Goal: Information Seeking & Learning: Learn about a topic

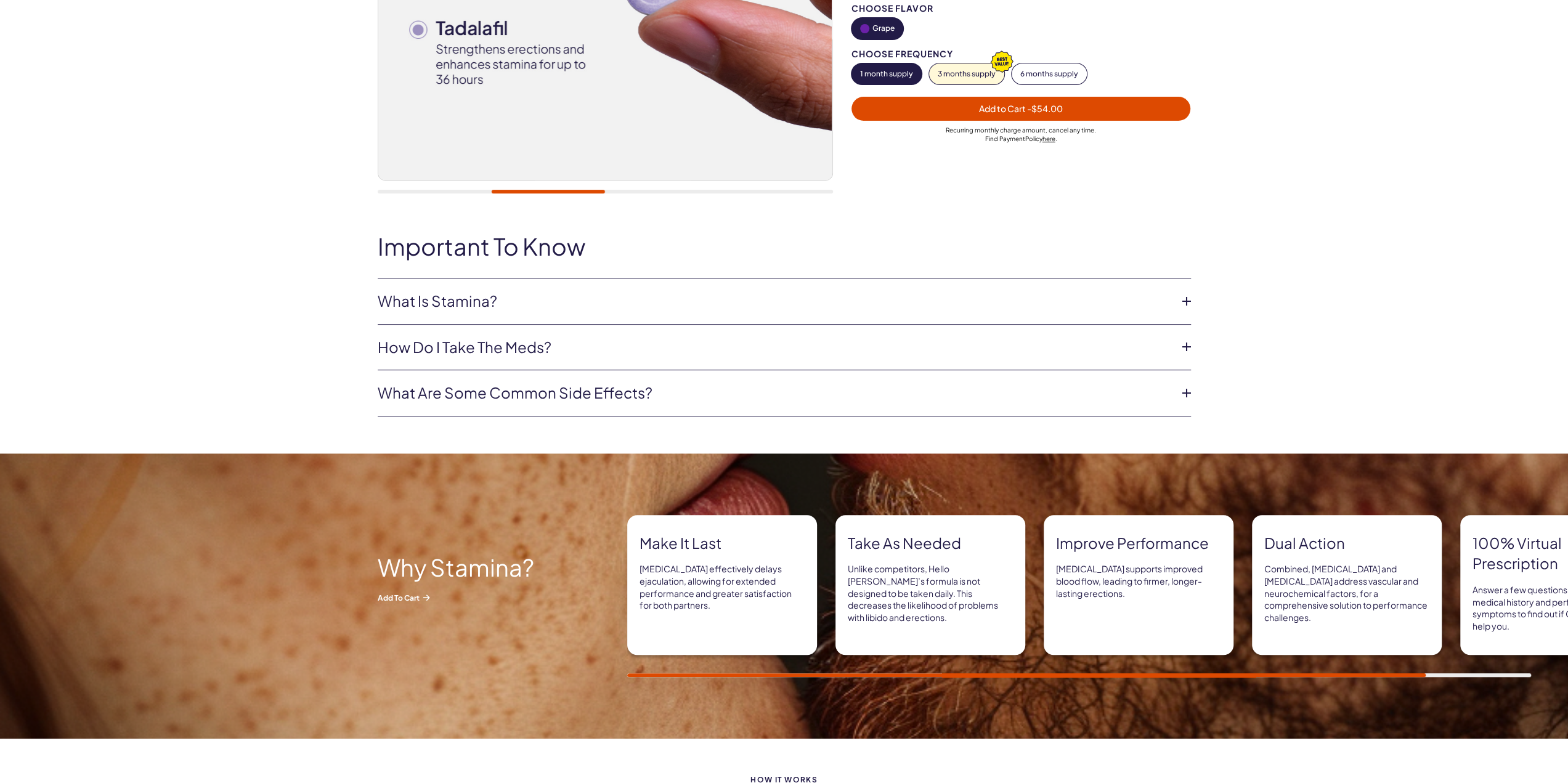
click at [480, 343] on link "How do I take the Meds?" at bounding box center [774, 348] width 794 height 21
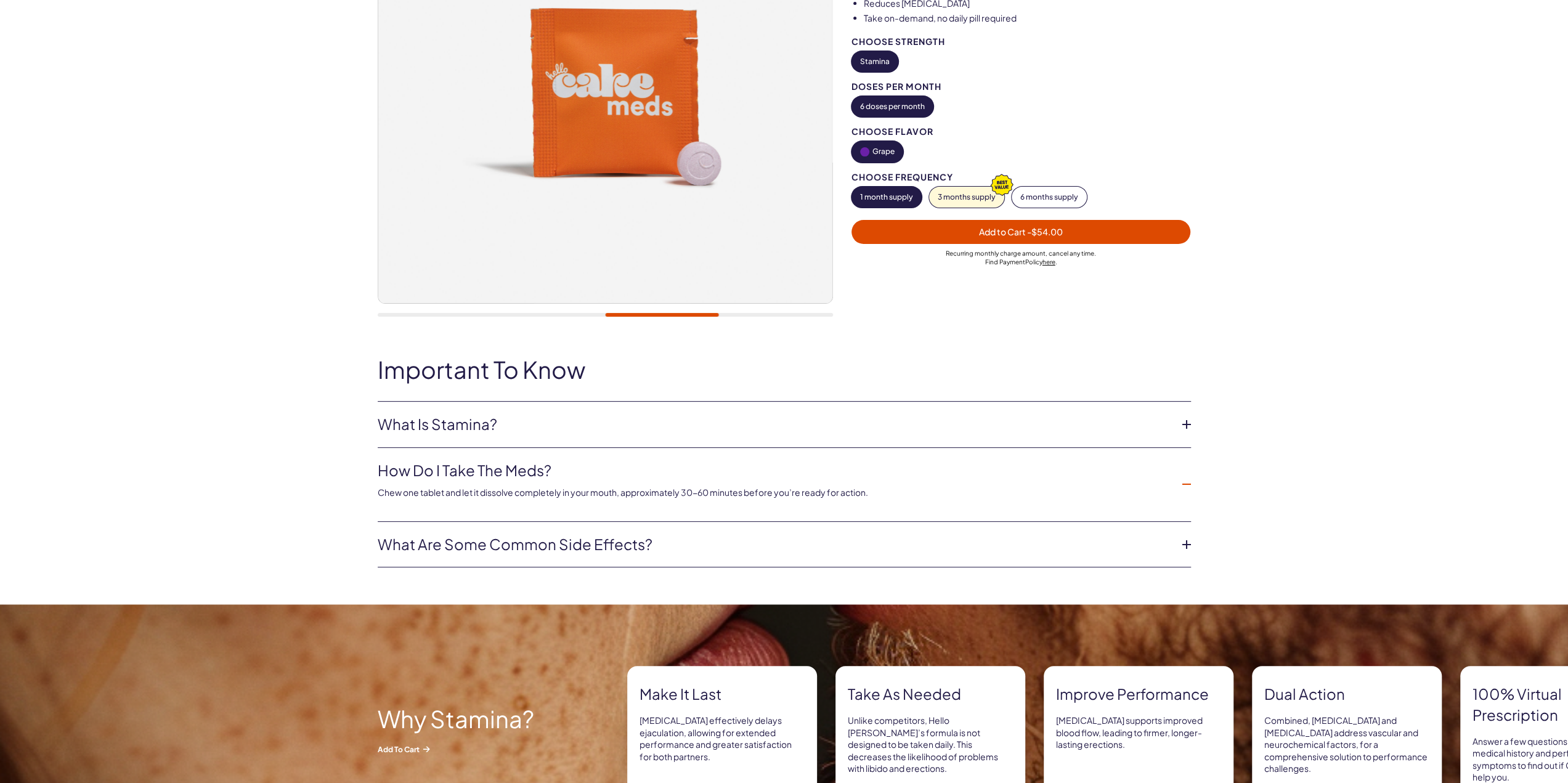
click at [477, 417] on link "What Is Stamina?" at bounding box center [774, 425] width 794 height 21
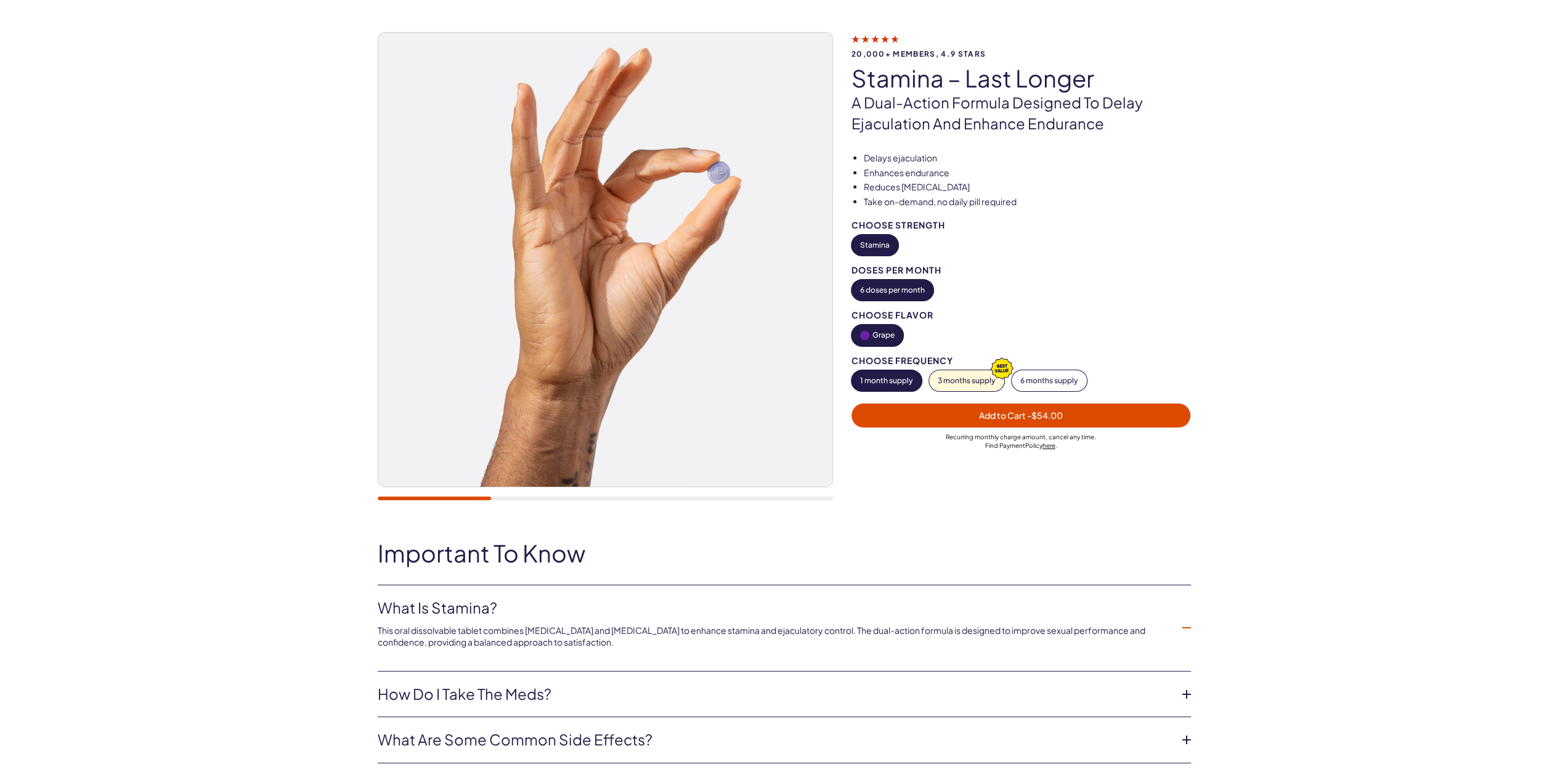
scroll to position [62, 0]
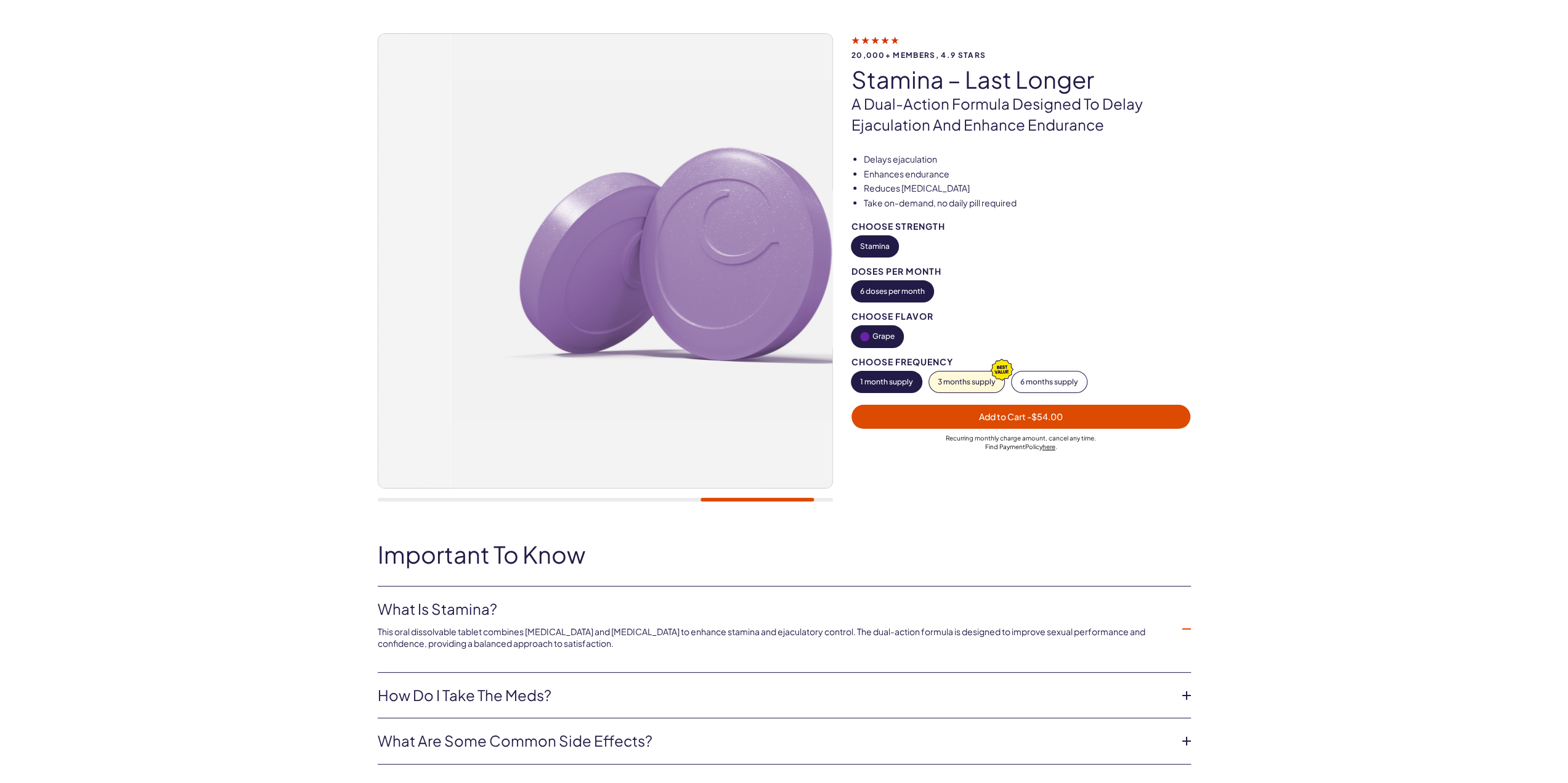
click at [747, 526] on div "20,000+ members, 4.9 stars Stamina – Last Longer A dual-action formula designed…" at bounding box center [784, 273] width 1568 height 555
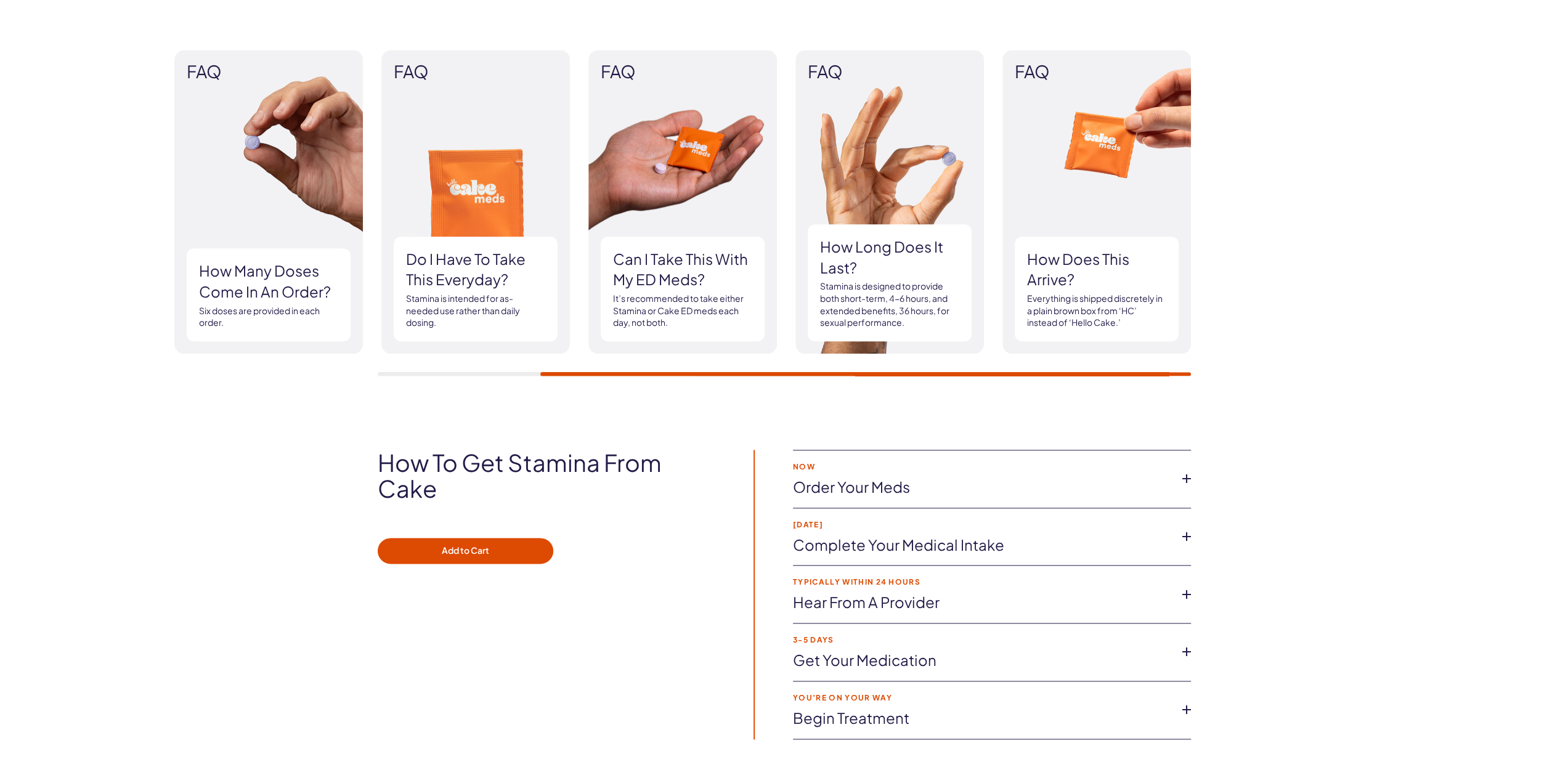
scroll to position [1417, 0]
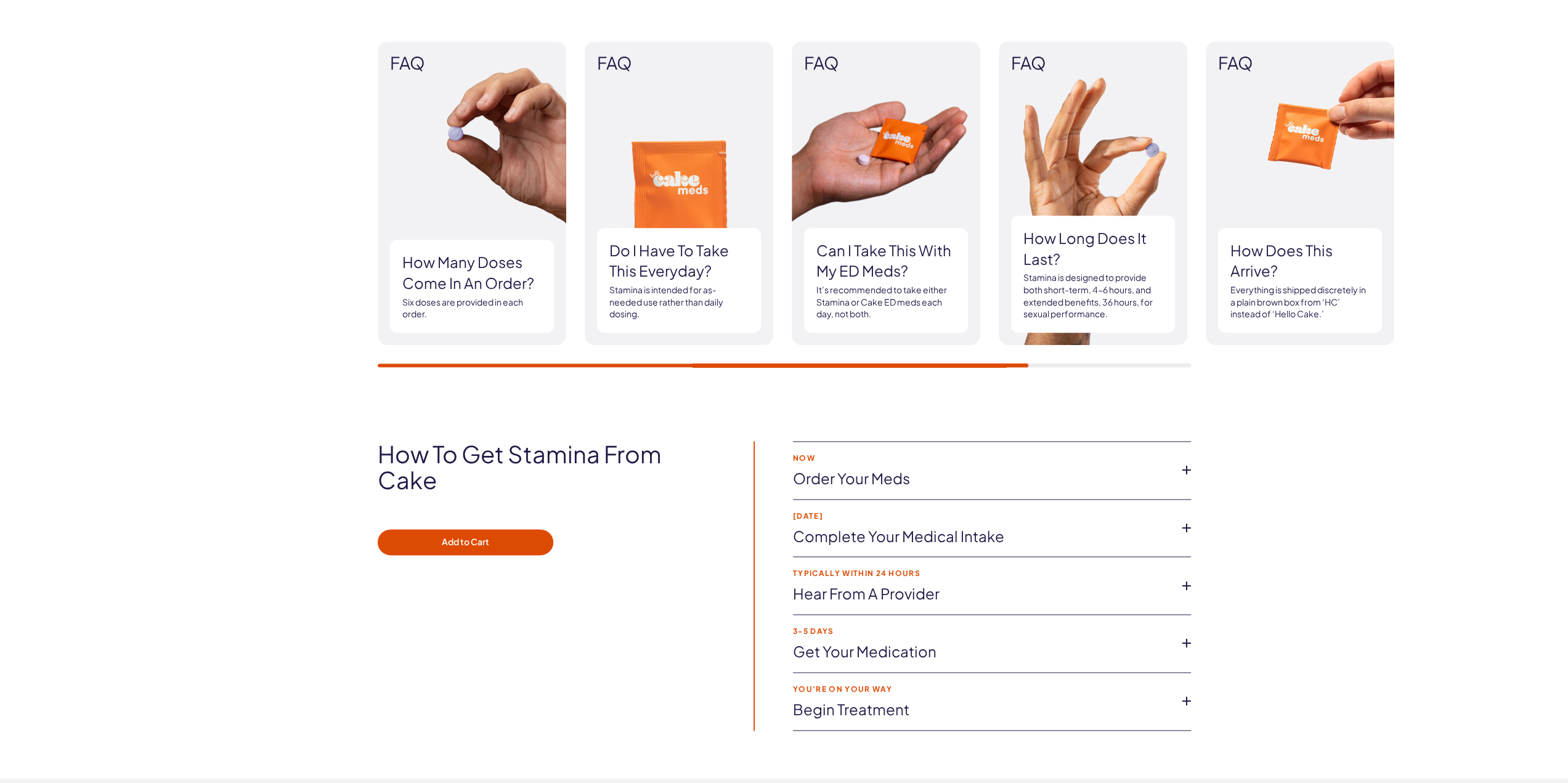
click at [961, 471] on link "Order Your meds" at bounding box center [982, 479] width 378 height 21
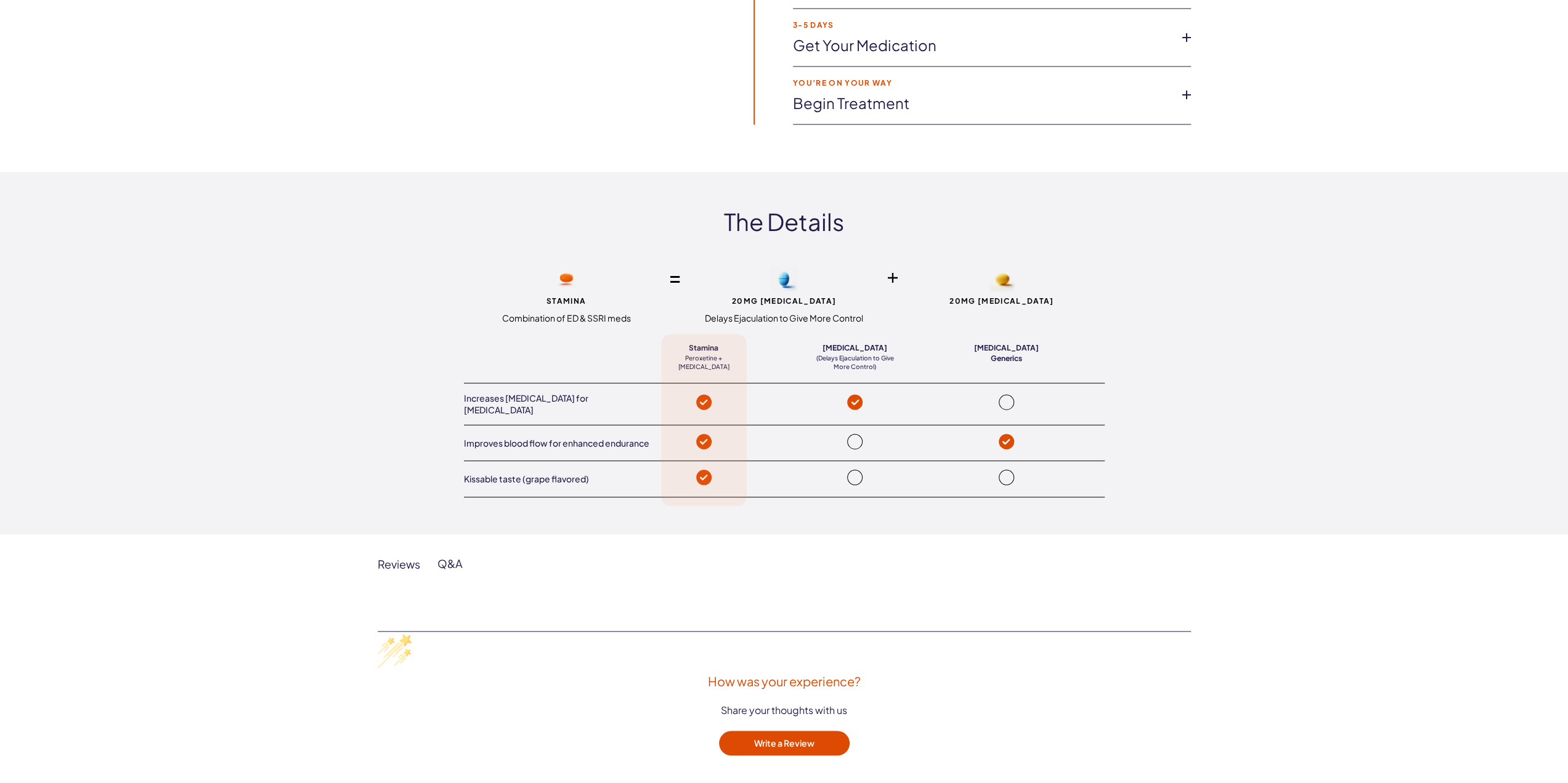
scroll to position [2279, 0]
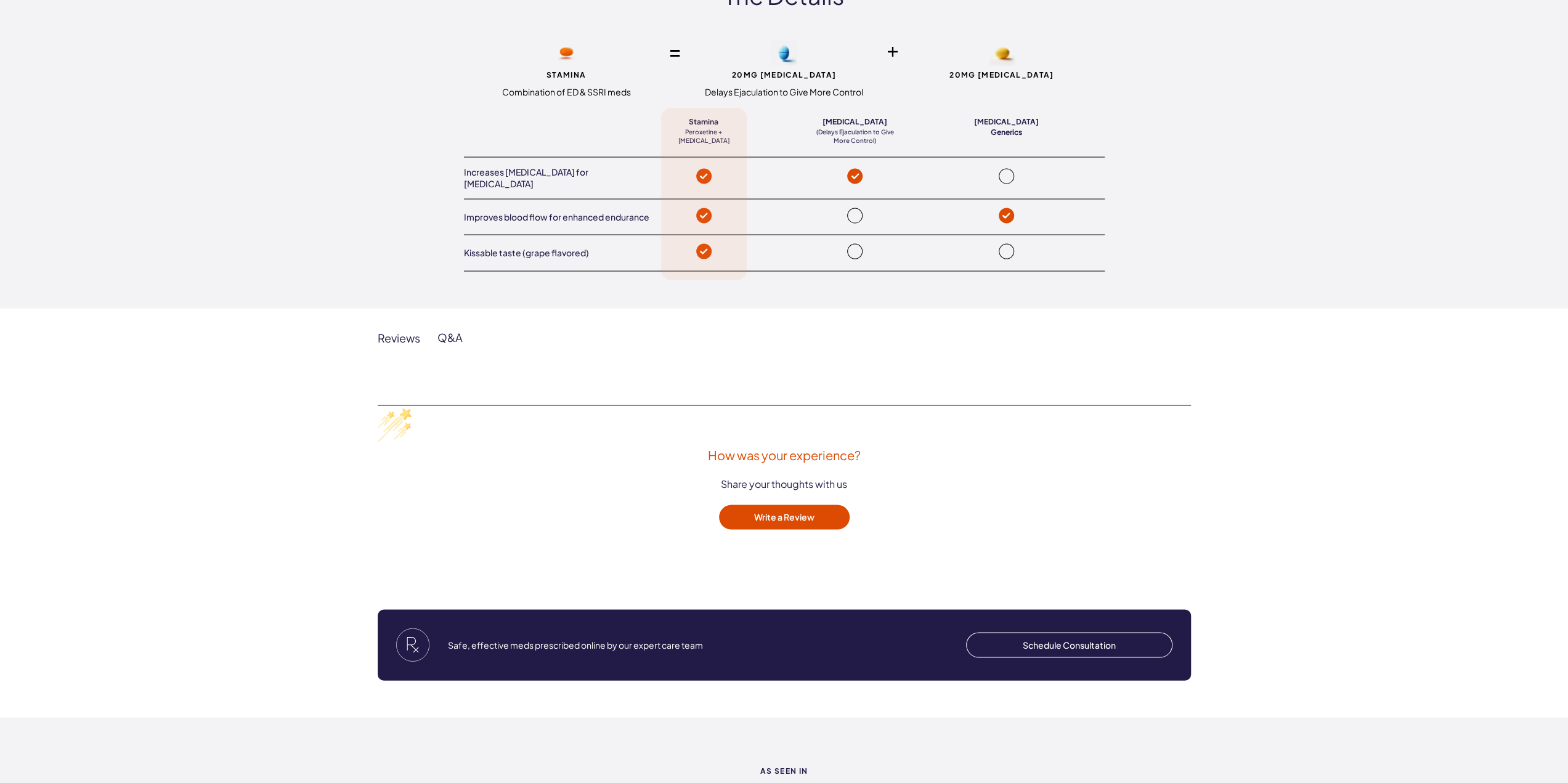
click at [445, 330] on div "Q&A" at bounding box center [450, 337] width 25 height 15
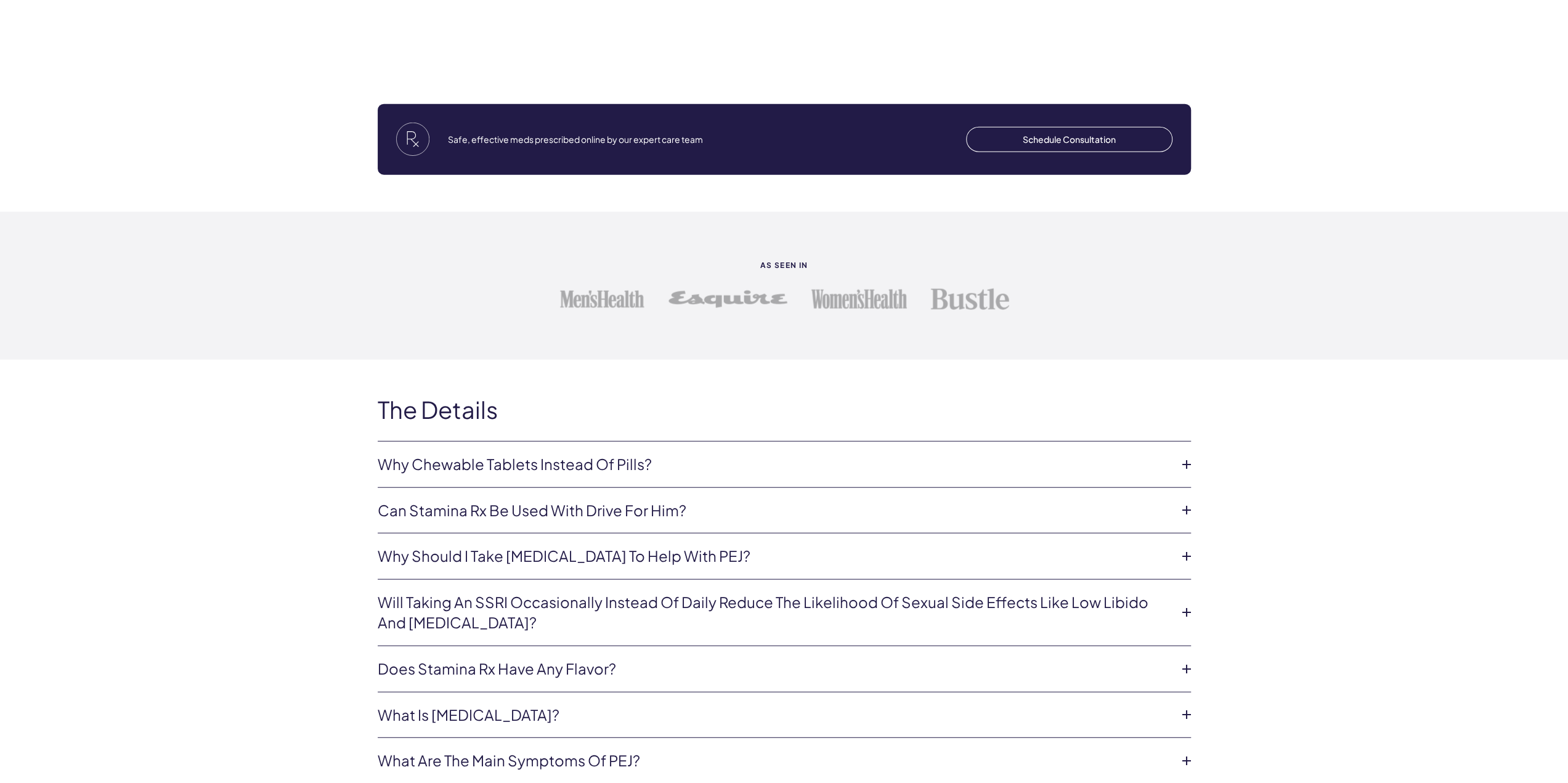
scroll to position [2957, 0]
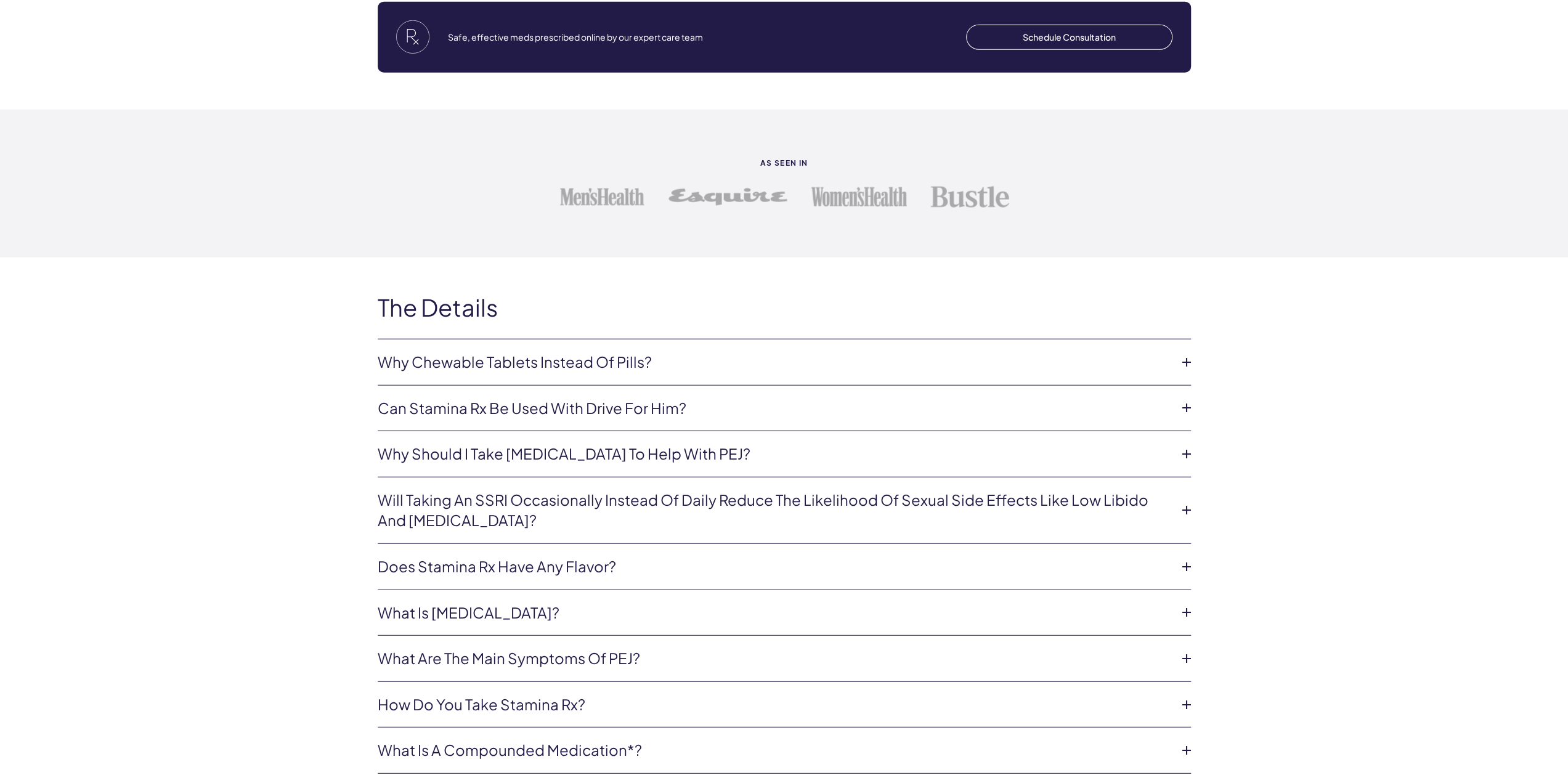
click at [426, 398] on link "Can Stamina Rx be used with Drive for Him?" at bounding box center [774, 409] width 794 height 21
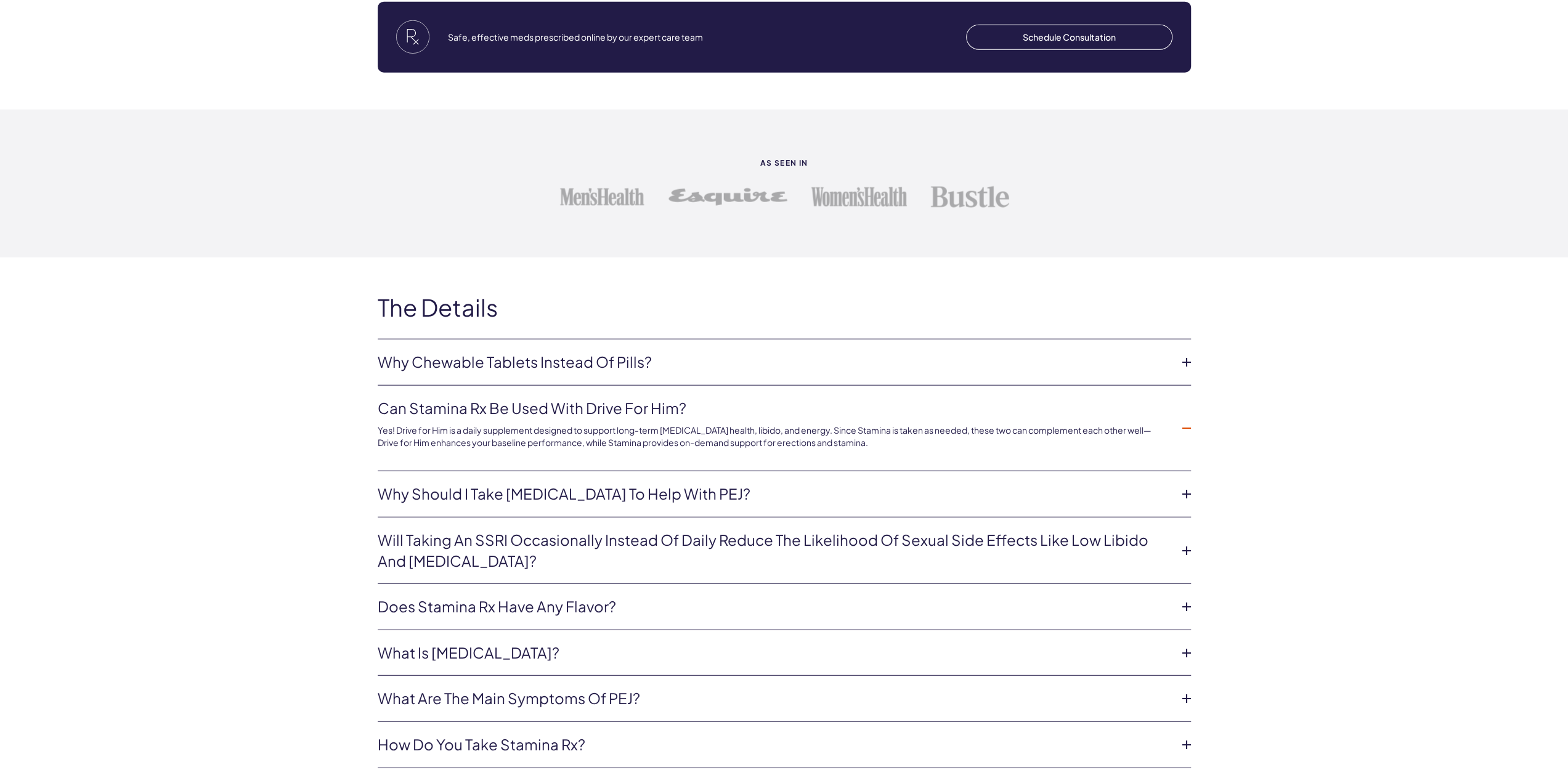
click at [457, 543] on link "Will taking an SSRI occasionally instead of daily reduce the likelihood of sexu…" at bounding box center [774, 550] width 794 height 41
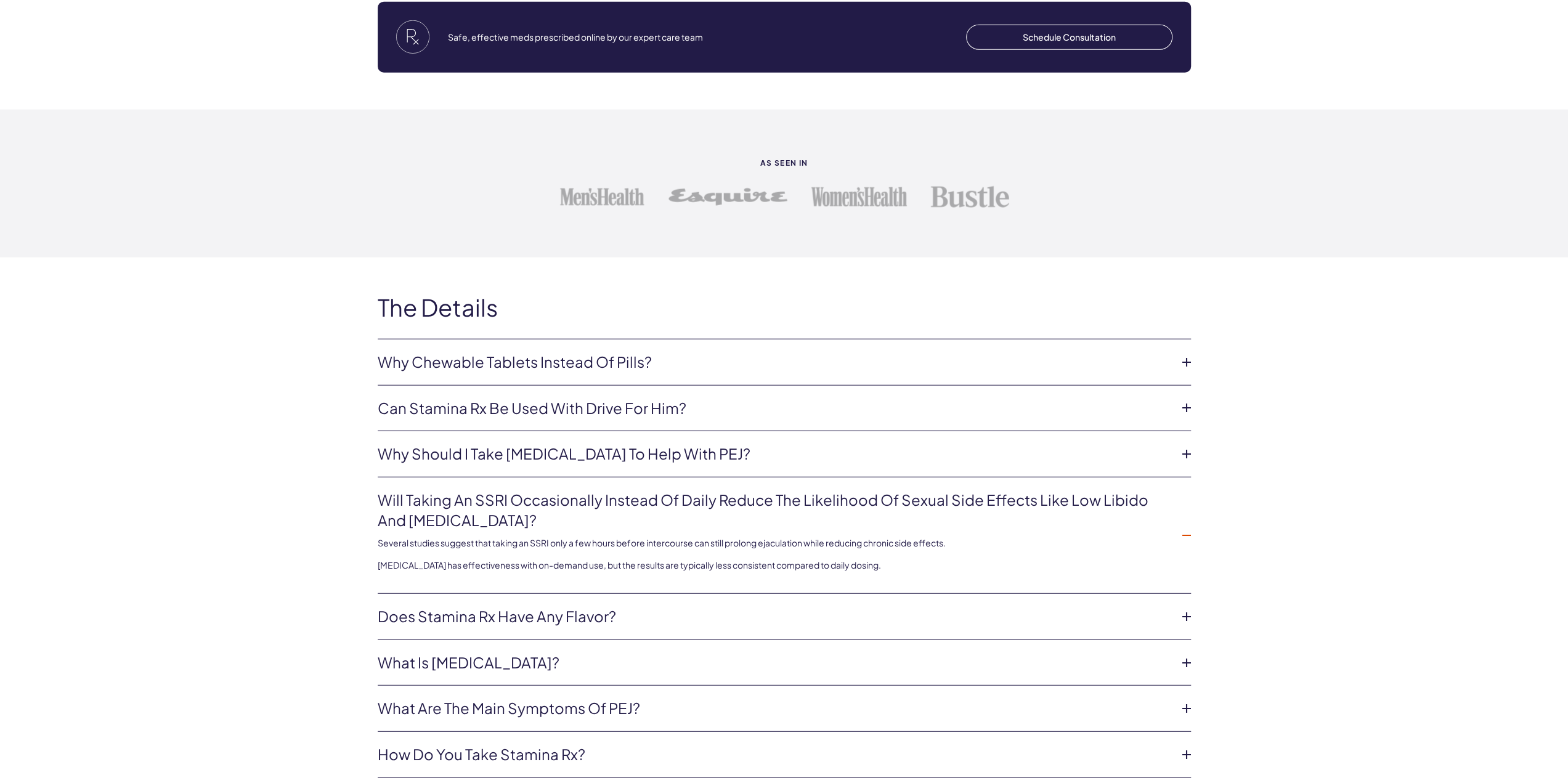
click at [459, 652] on link "What is [MEDICAL_DATA]?" at bounding box center [774, 663] width 794 height 21
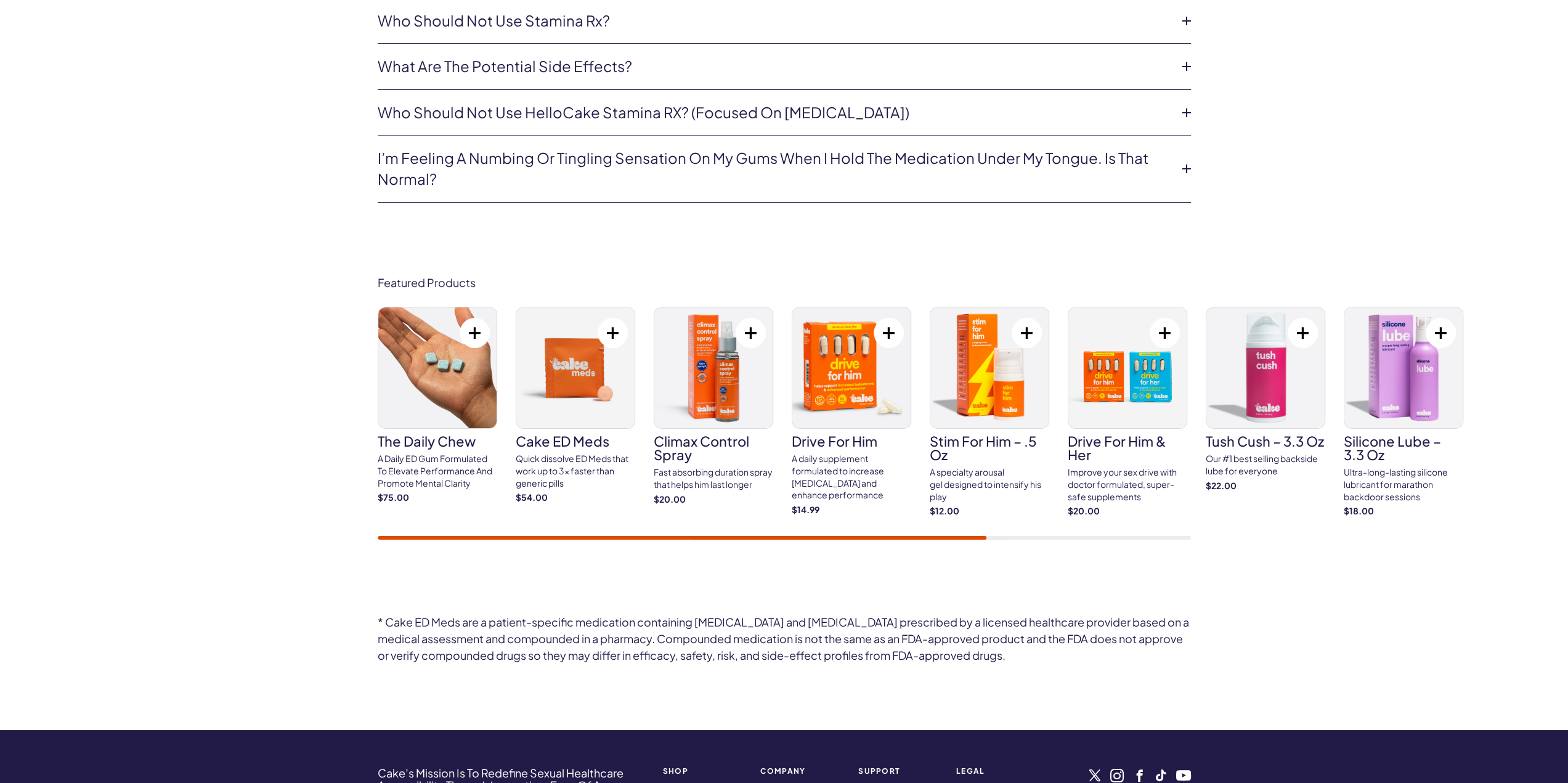
scroll to position [0, 0]
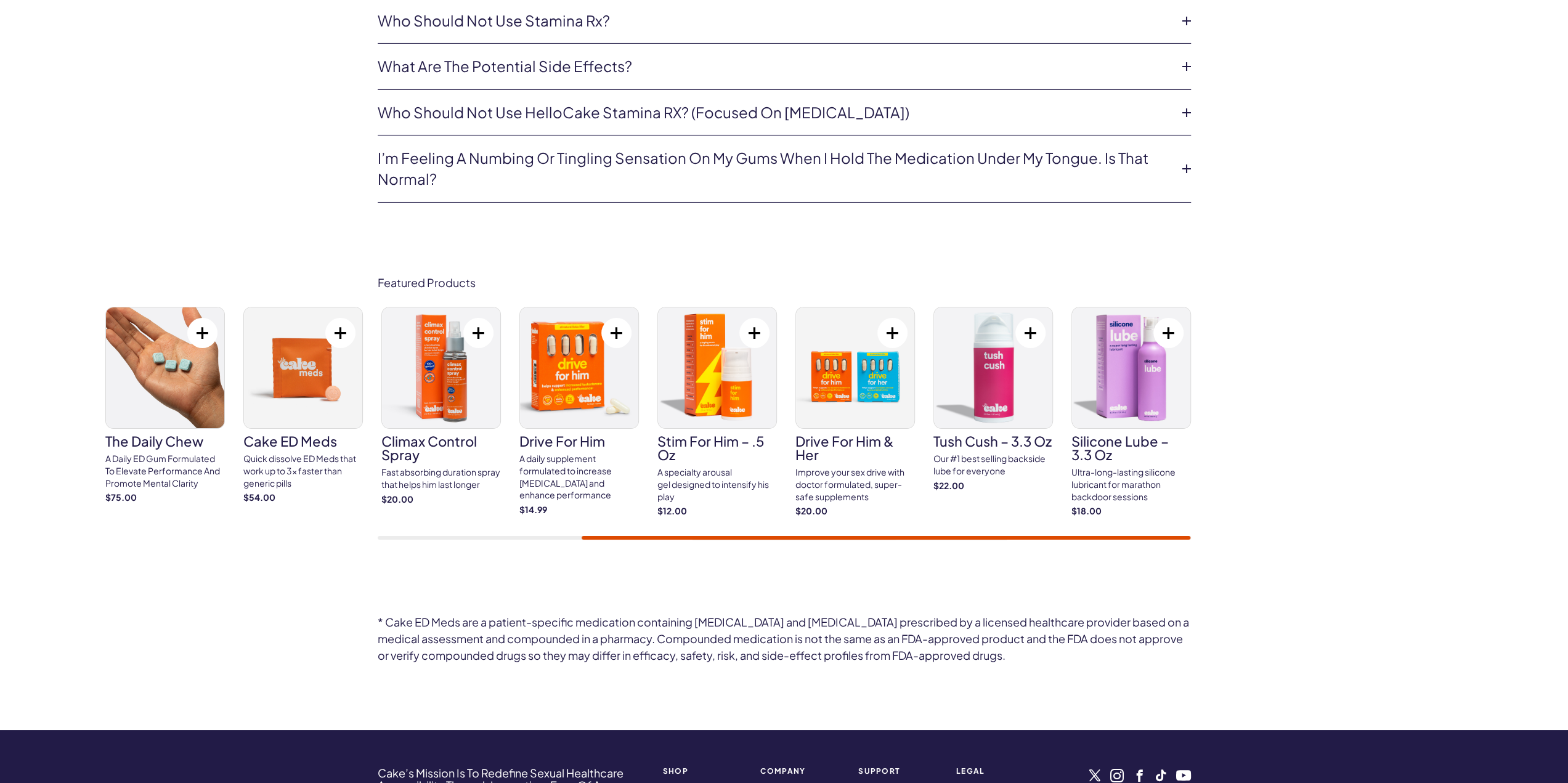
click at [300, 405] on img at bounding box center [303, 368] width 118 height 121
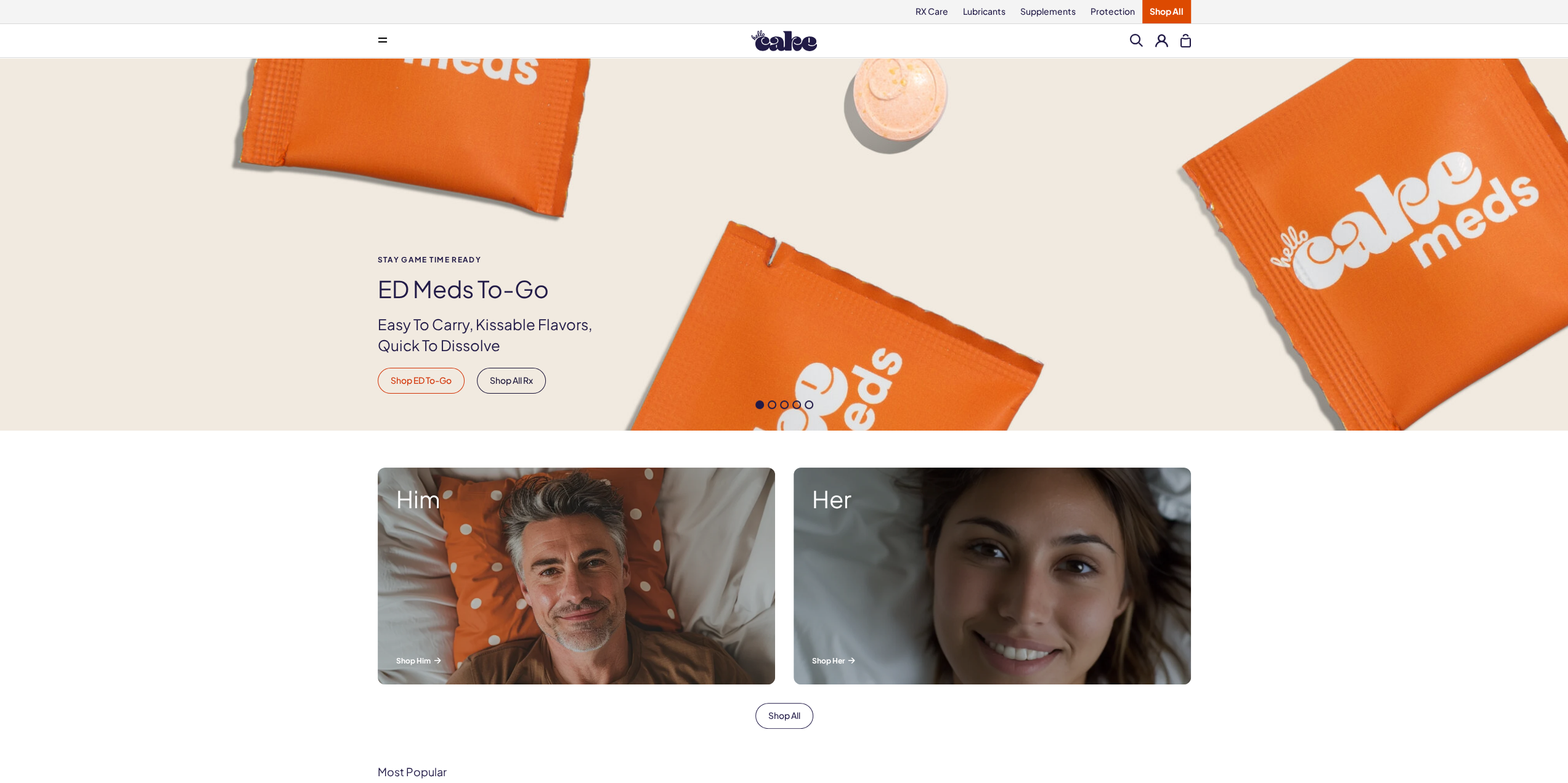
click at [440, 384] on link "Shop ED To-Go" at bounding box center [421, 380] width 87 height 26
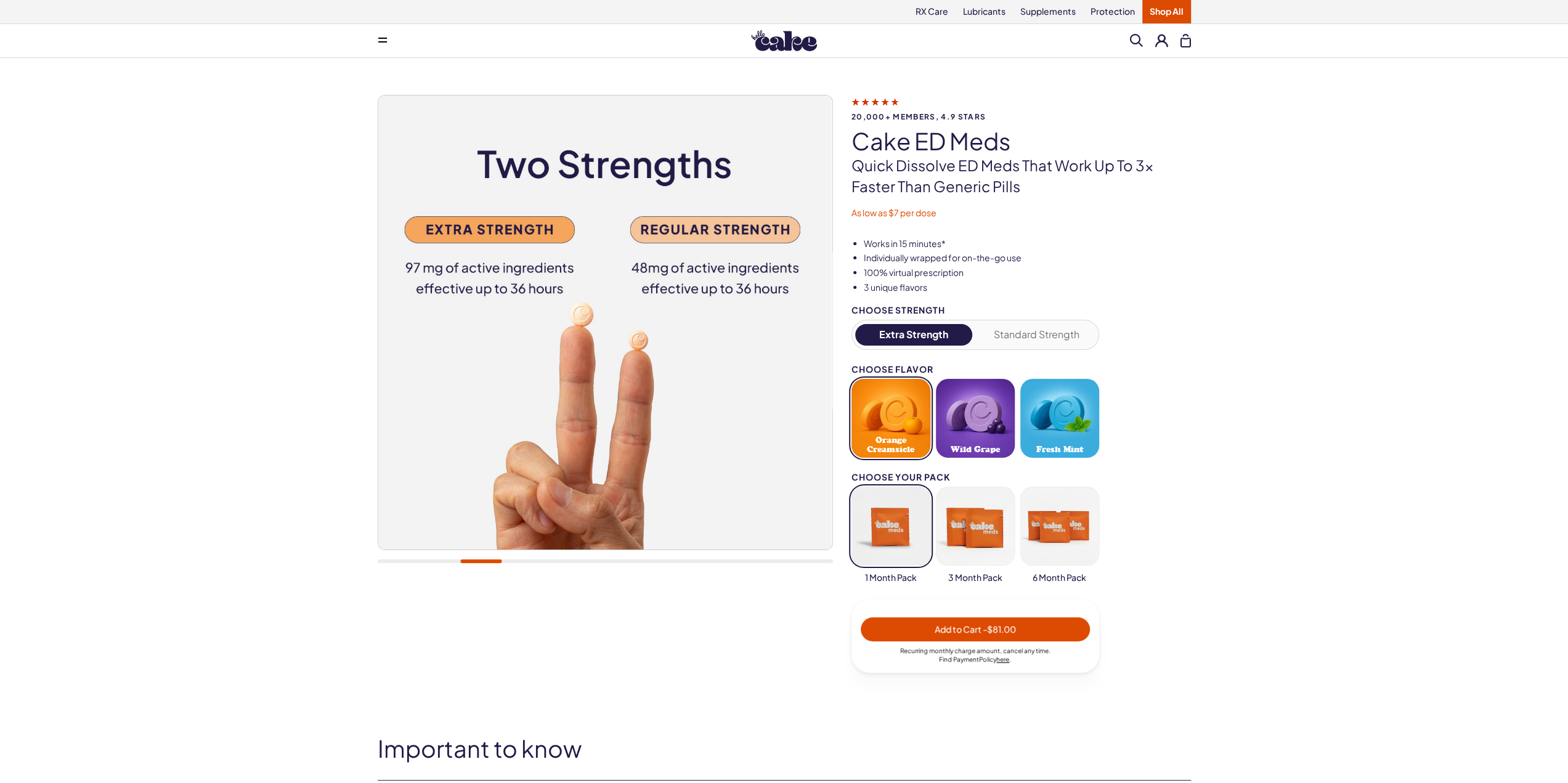
scroll to position [308, 0]
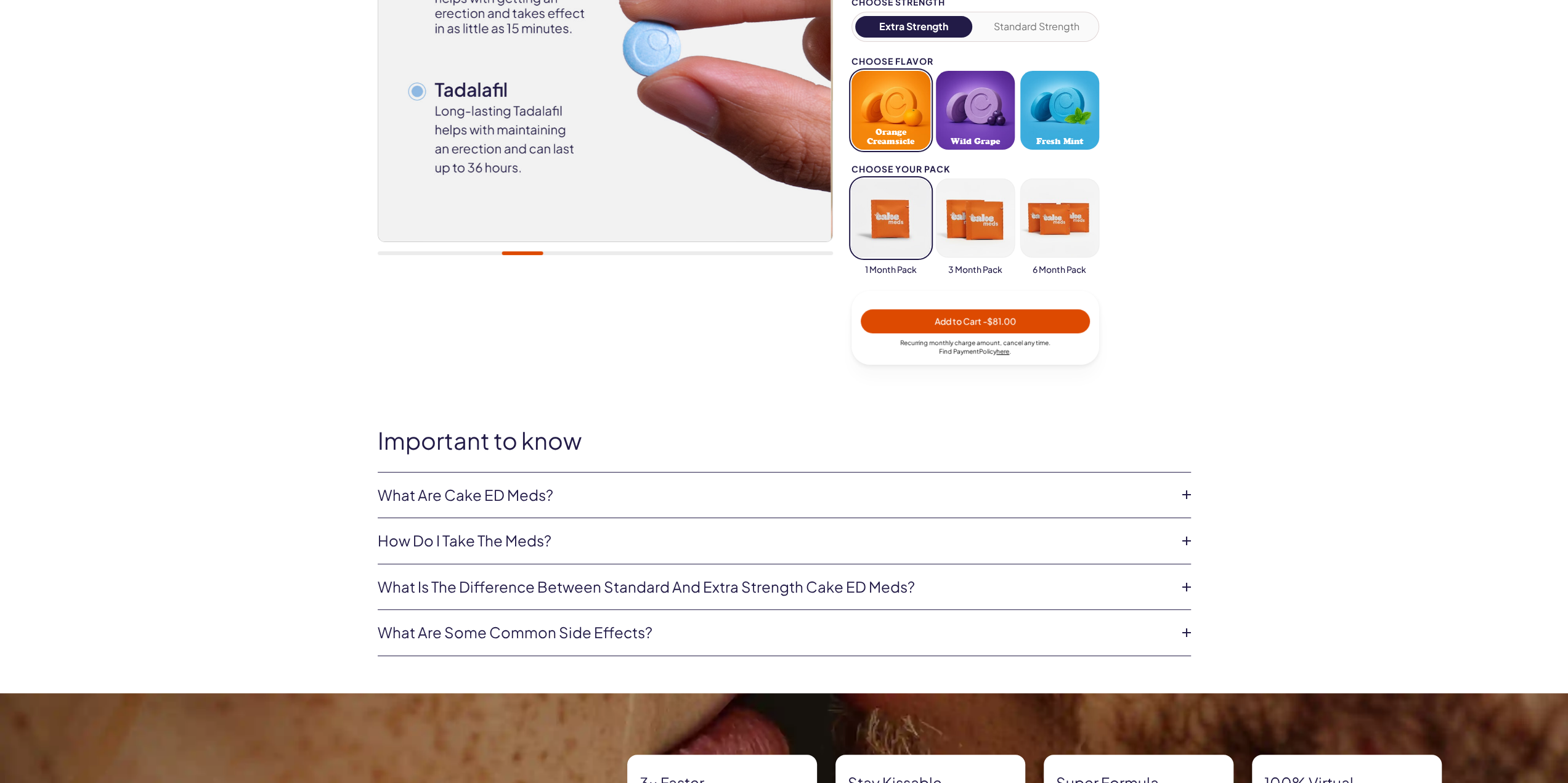
click at [435, 497] on link "What are Cake ED Meds?" at bounding box center [774, 496] width 794 height 21
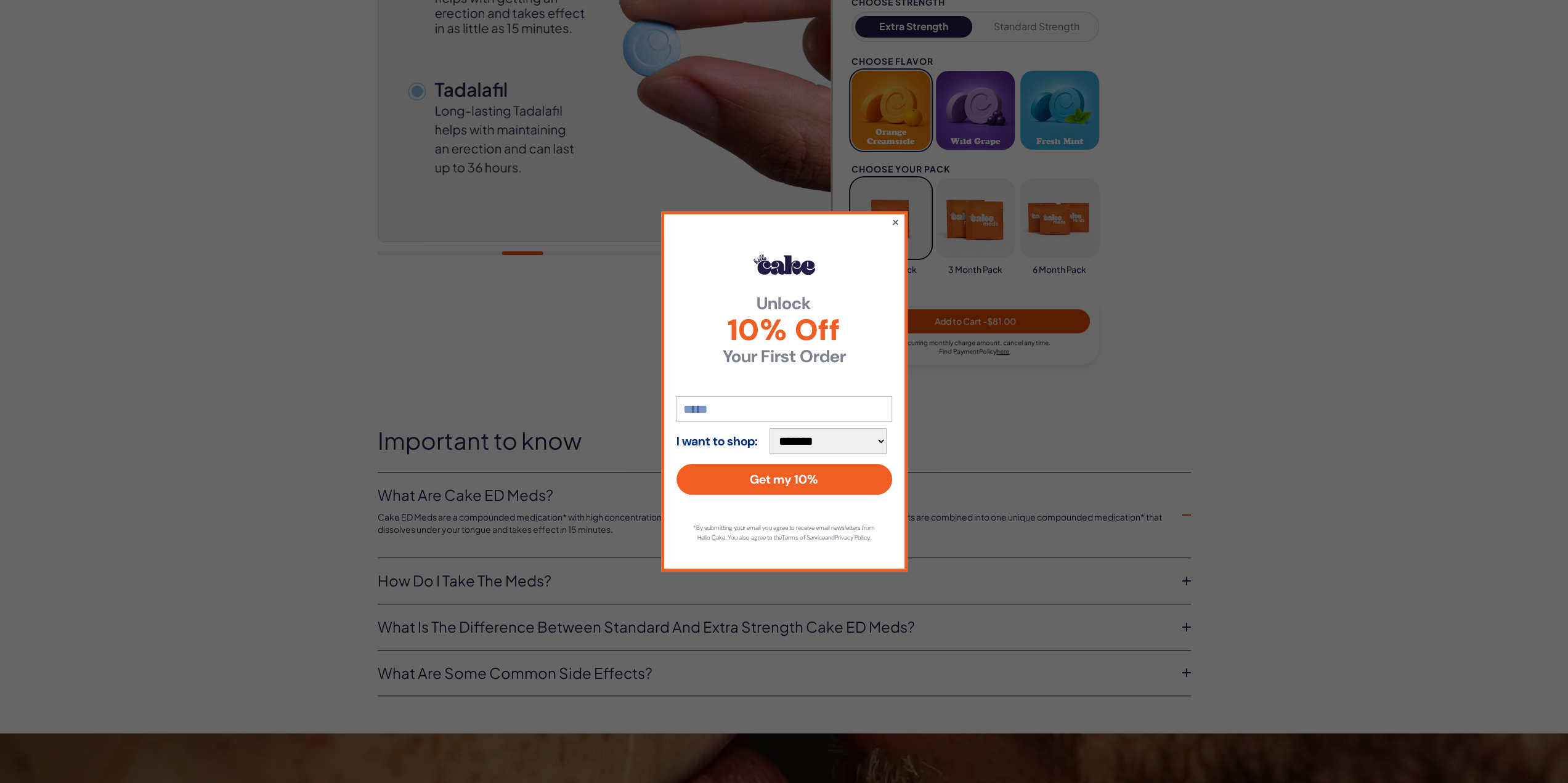
click at [894, 220] on button "×" at bounding box center [895, 222] width 8 height 15
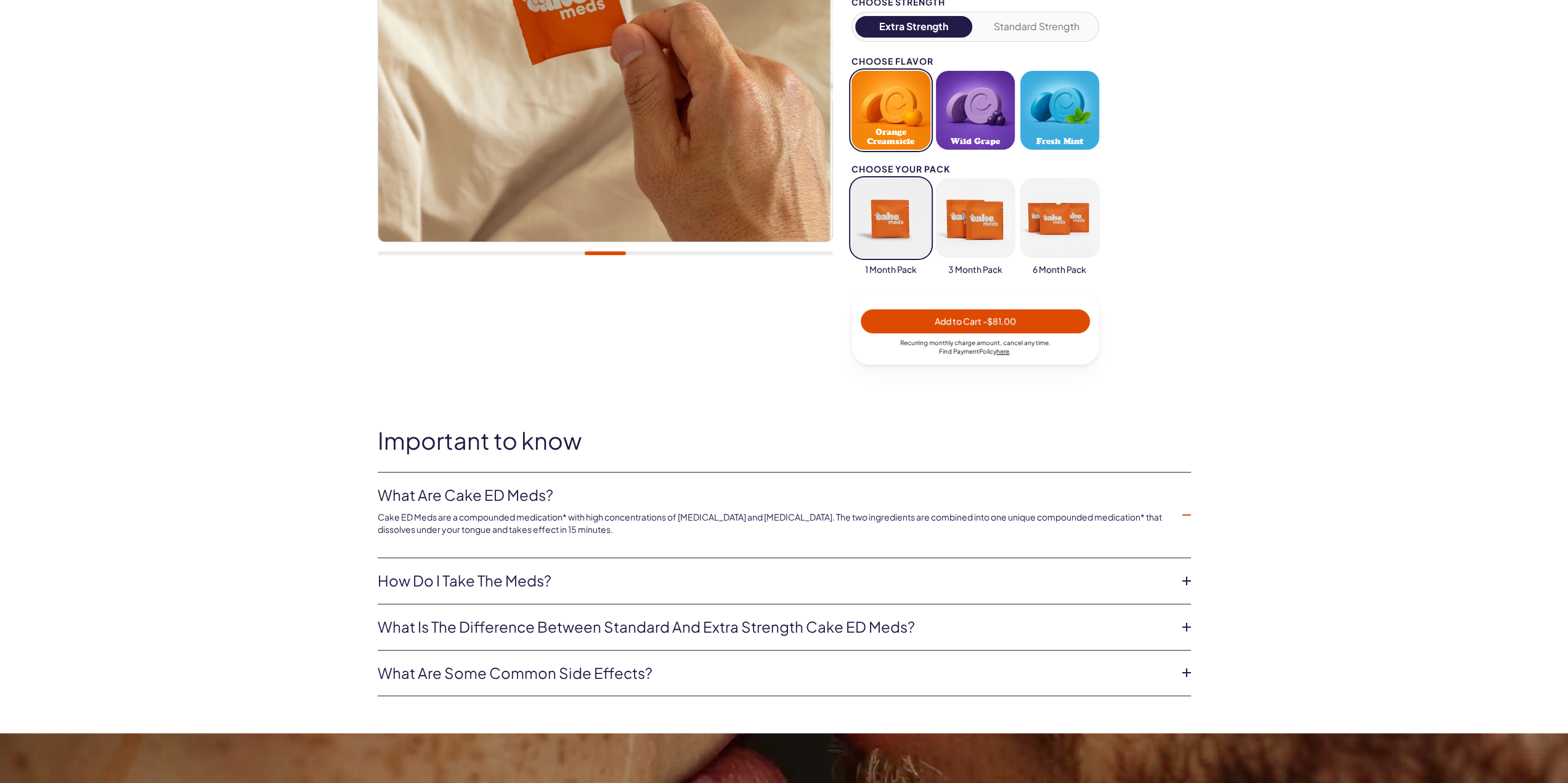
click at [487, 633] on link "What is the difference between Standard and Extra Strength Cake ED meds?" at bounding box center [774, 627] width 794 height 21
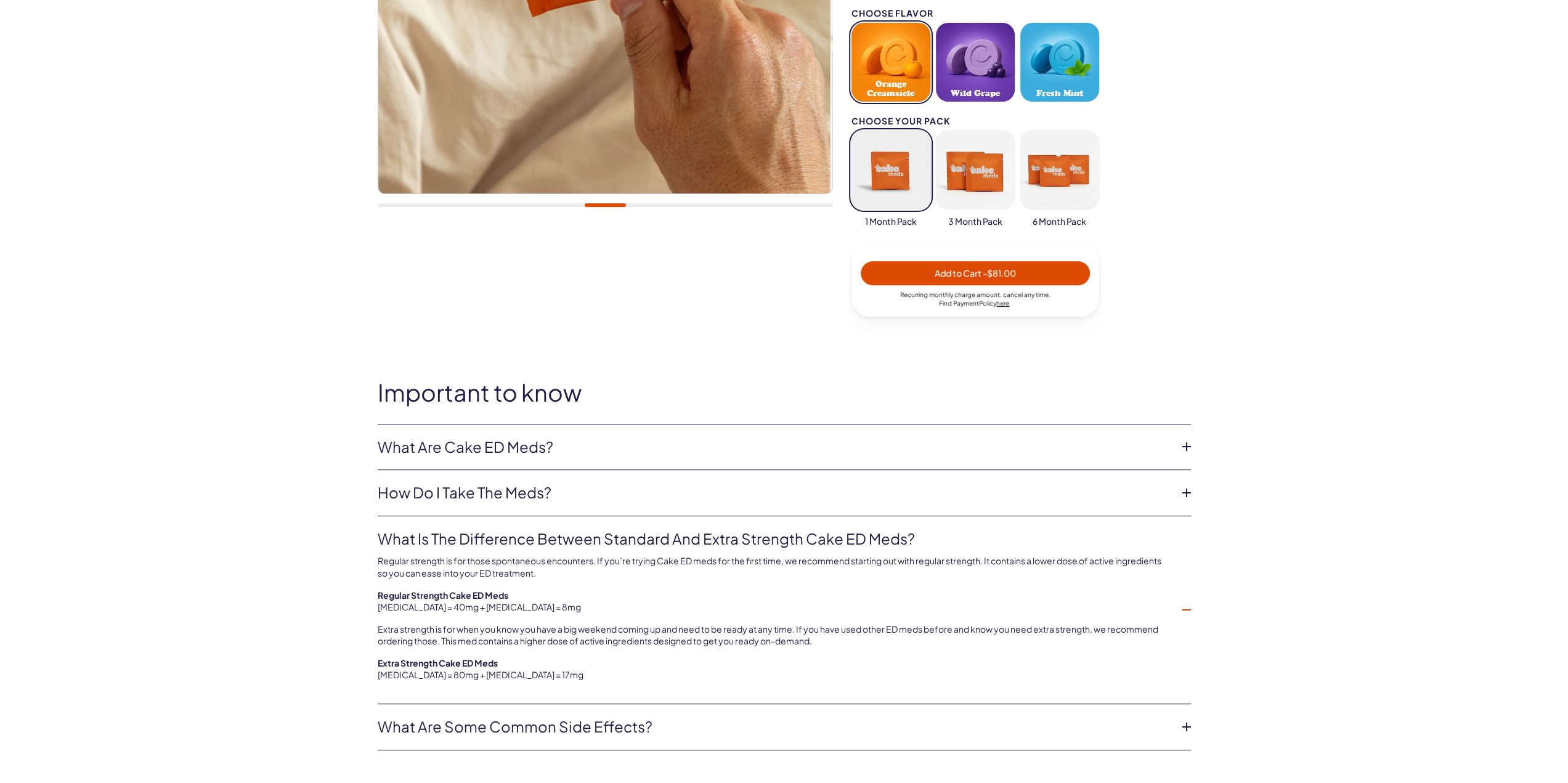
scroll to position [493, 0]
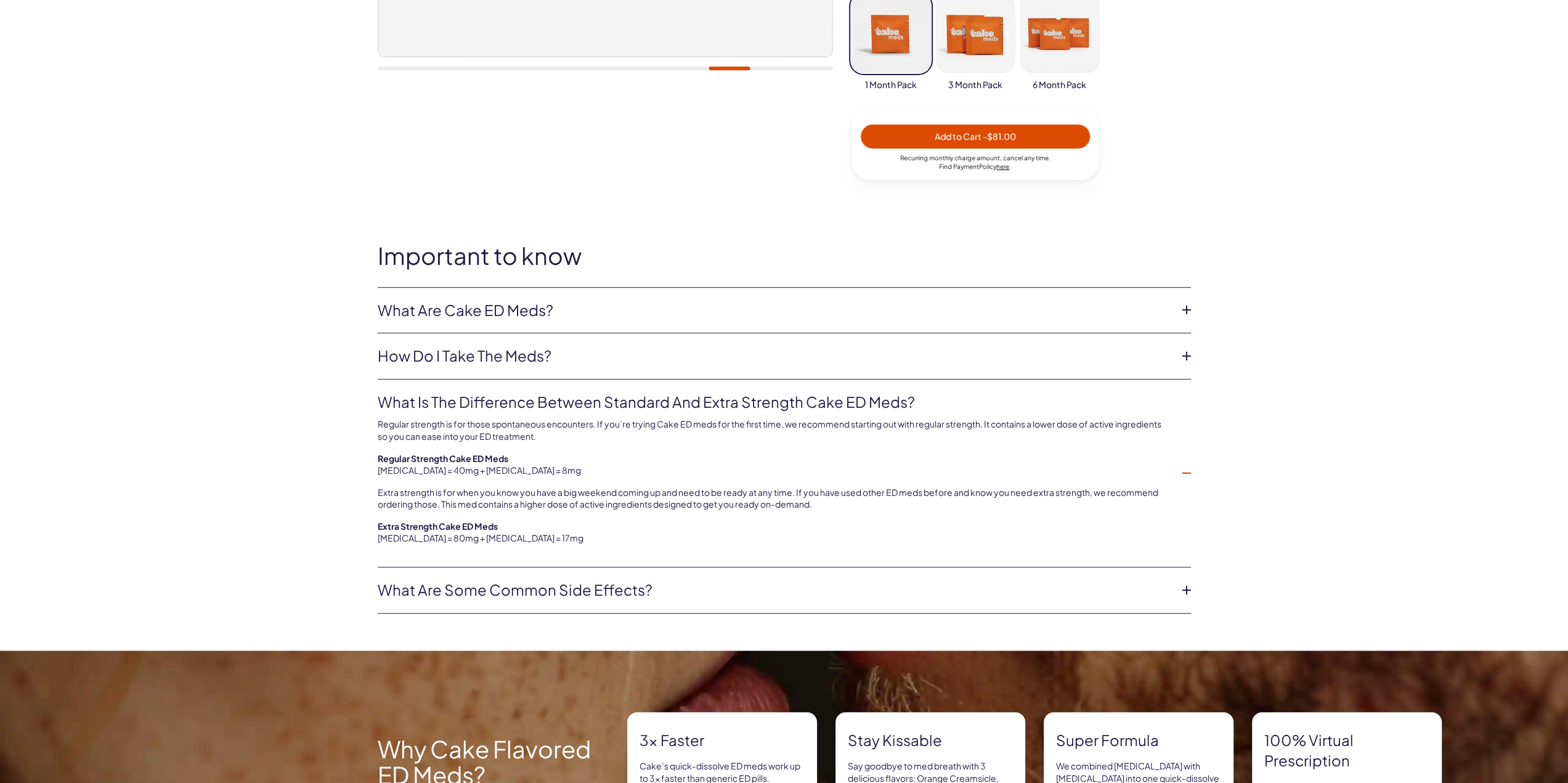
click at [410, 583] on link "What are some common side effects?" at bounding box center [774, 591] width 794 height 21
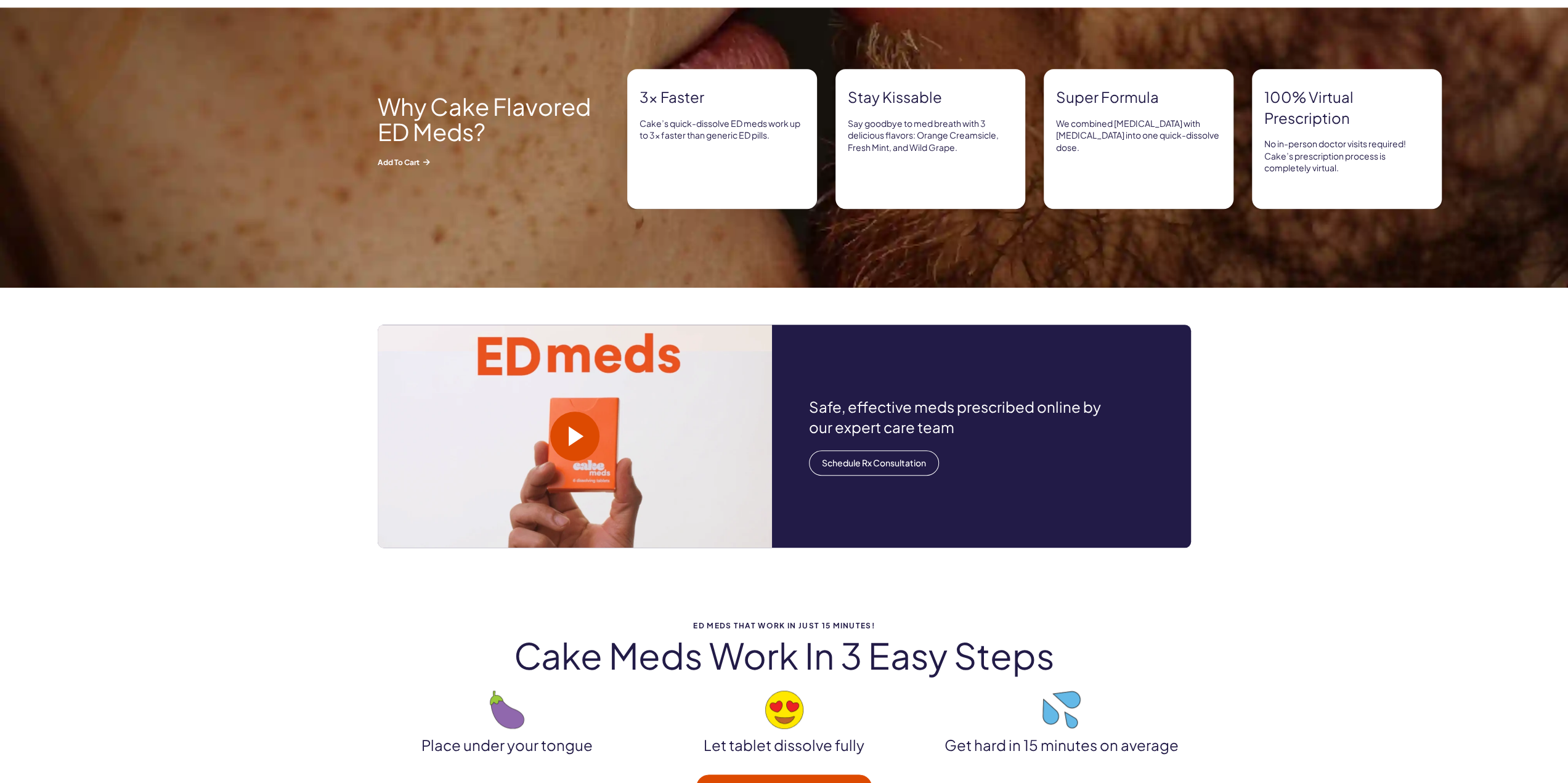
scroll to position [1047, 0]
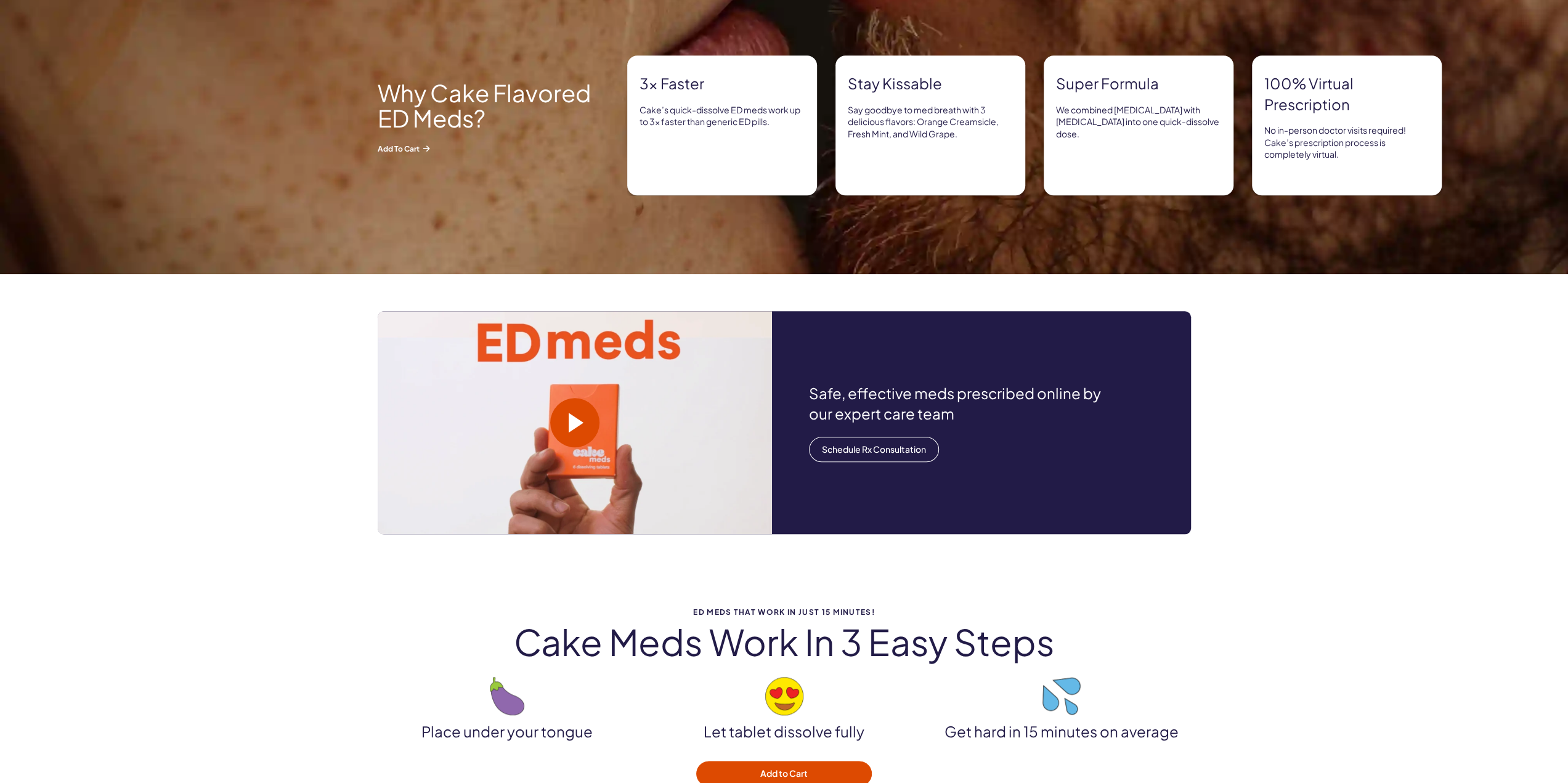
click at [573, 421] on span at bounding box center [576, 423] width 15 height 20
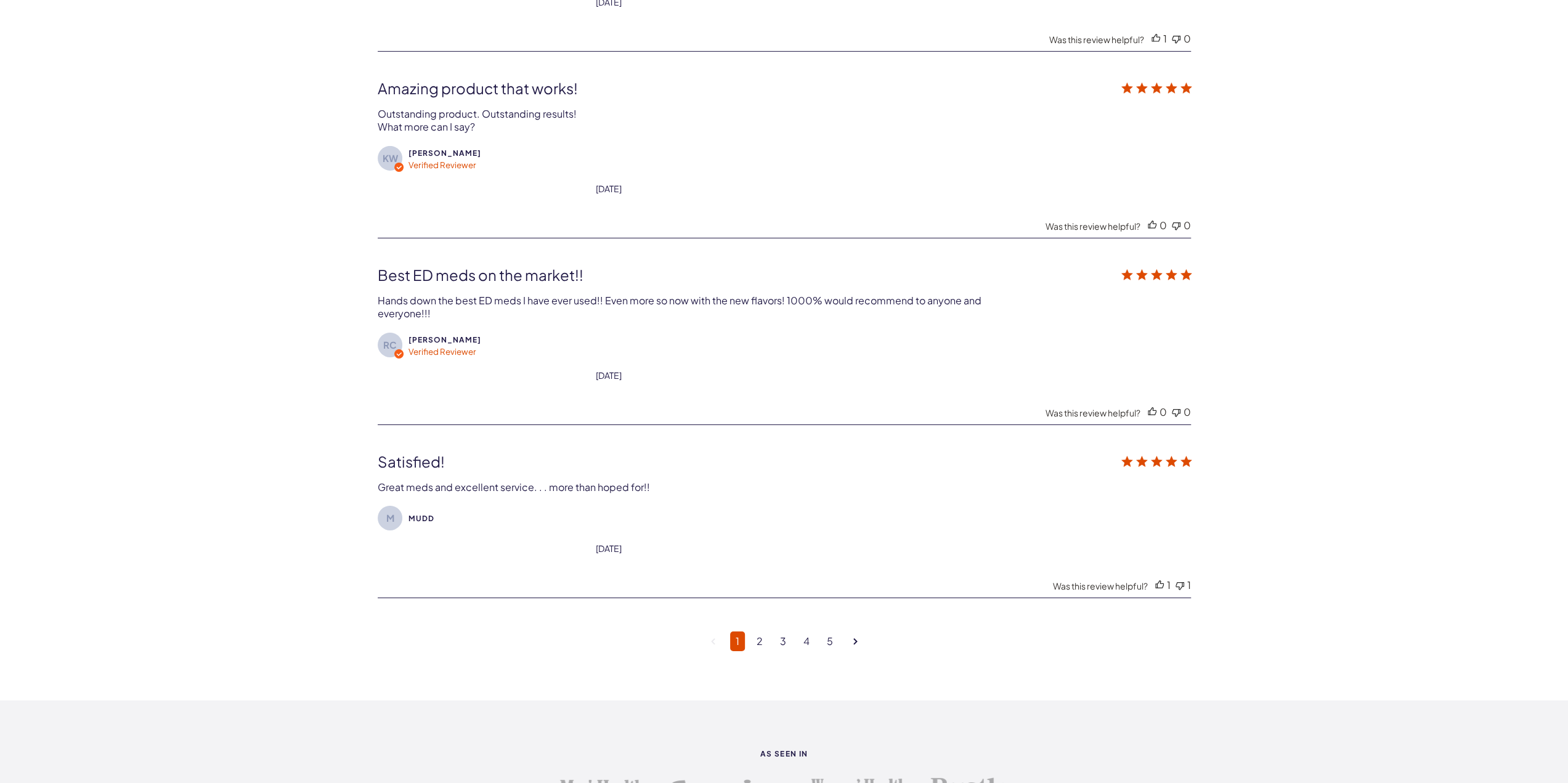
scroll to position [4066, 0]
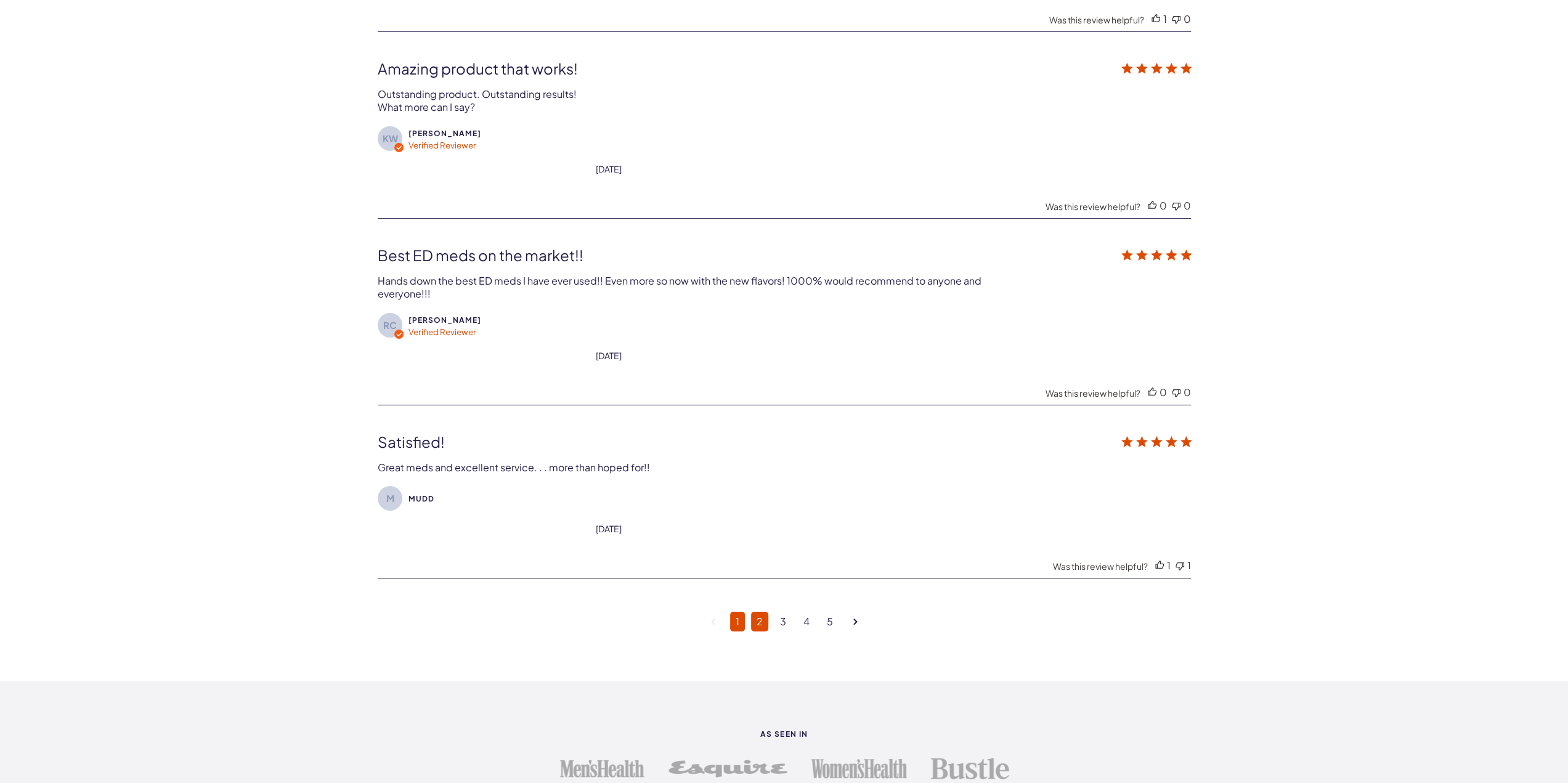
click at [761, 612] on link "2" at bounding box center [760, 622] width 17 height 20
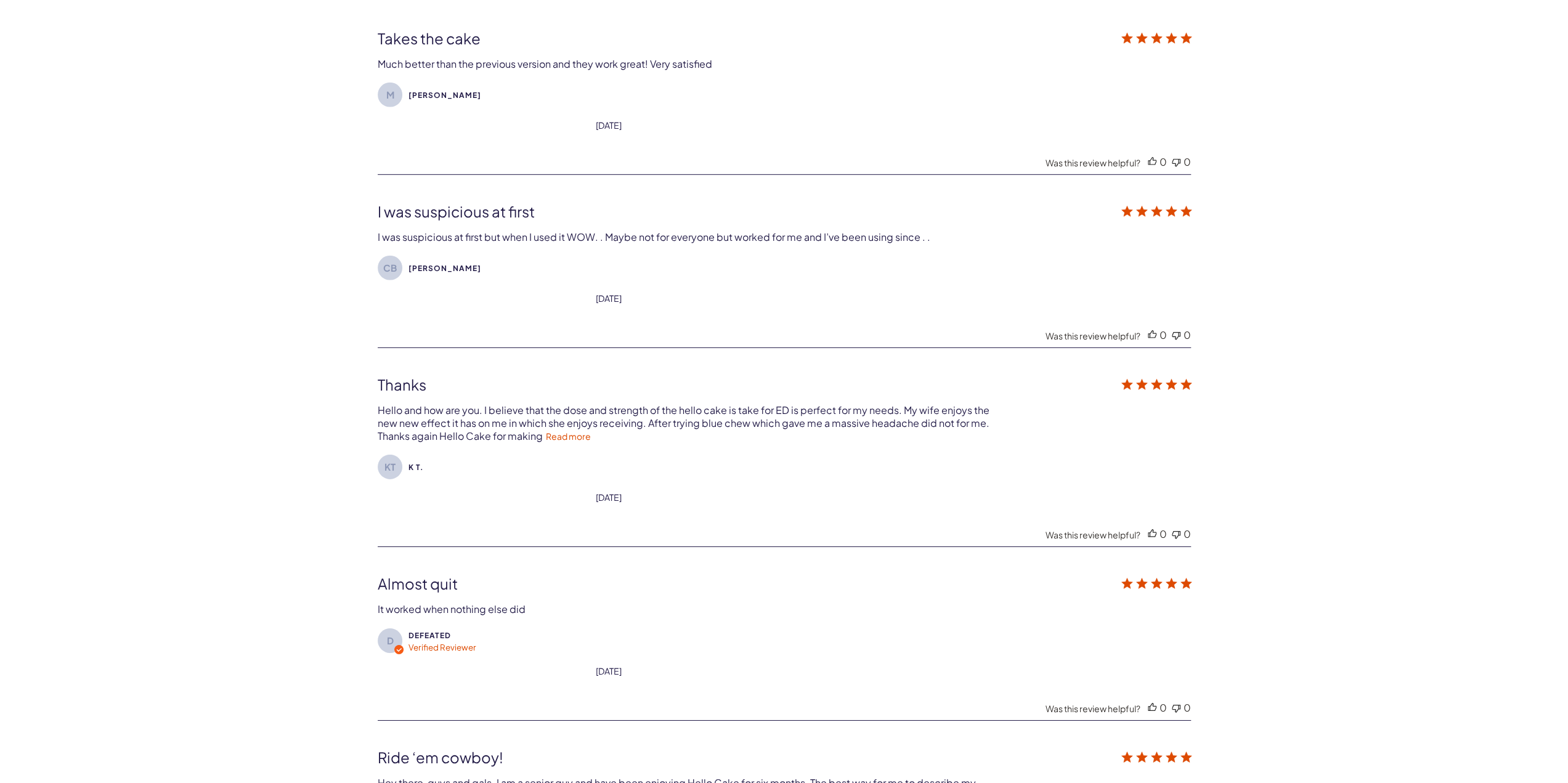
scroll to position [3727, 0]
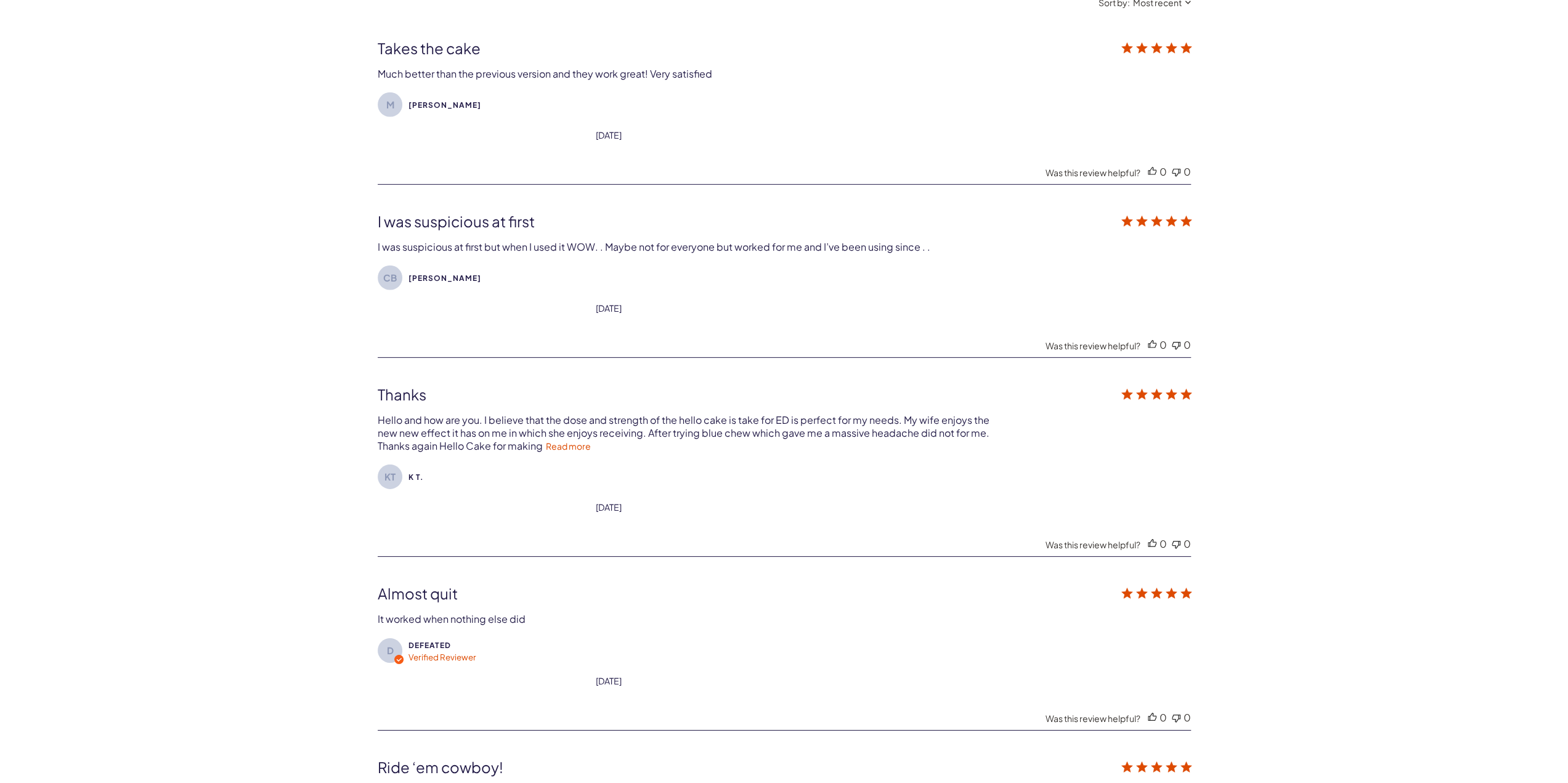
click at [549, 441] on link "Read more" at bounding box center [569, 446] width 45 height 11
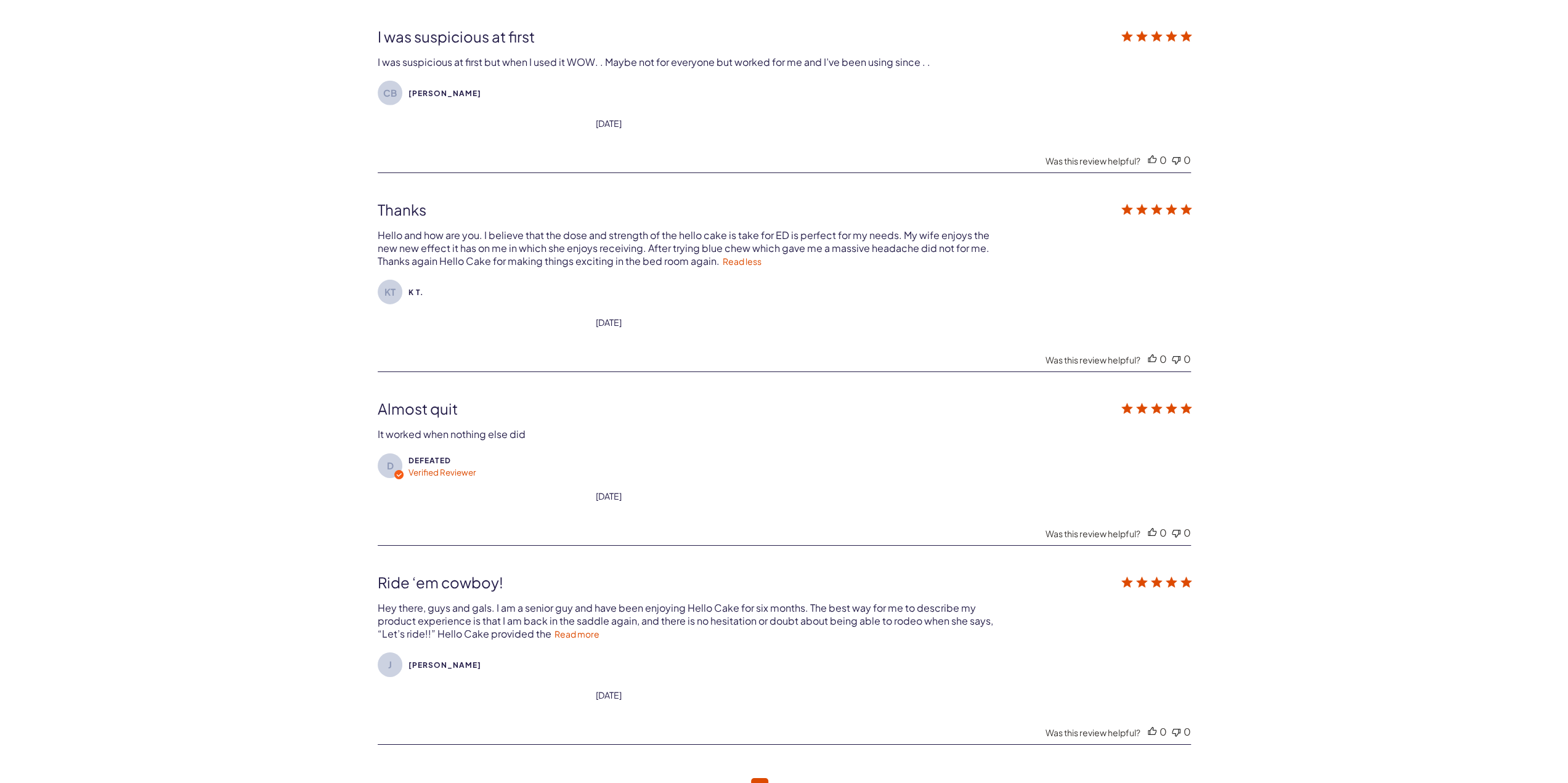
scroll to position [4035, 0]
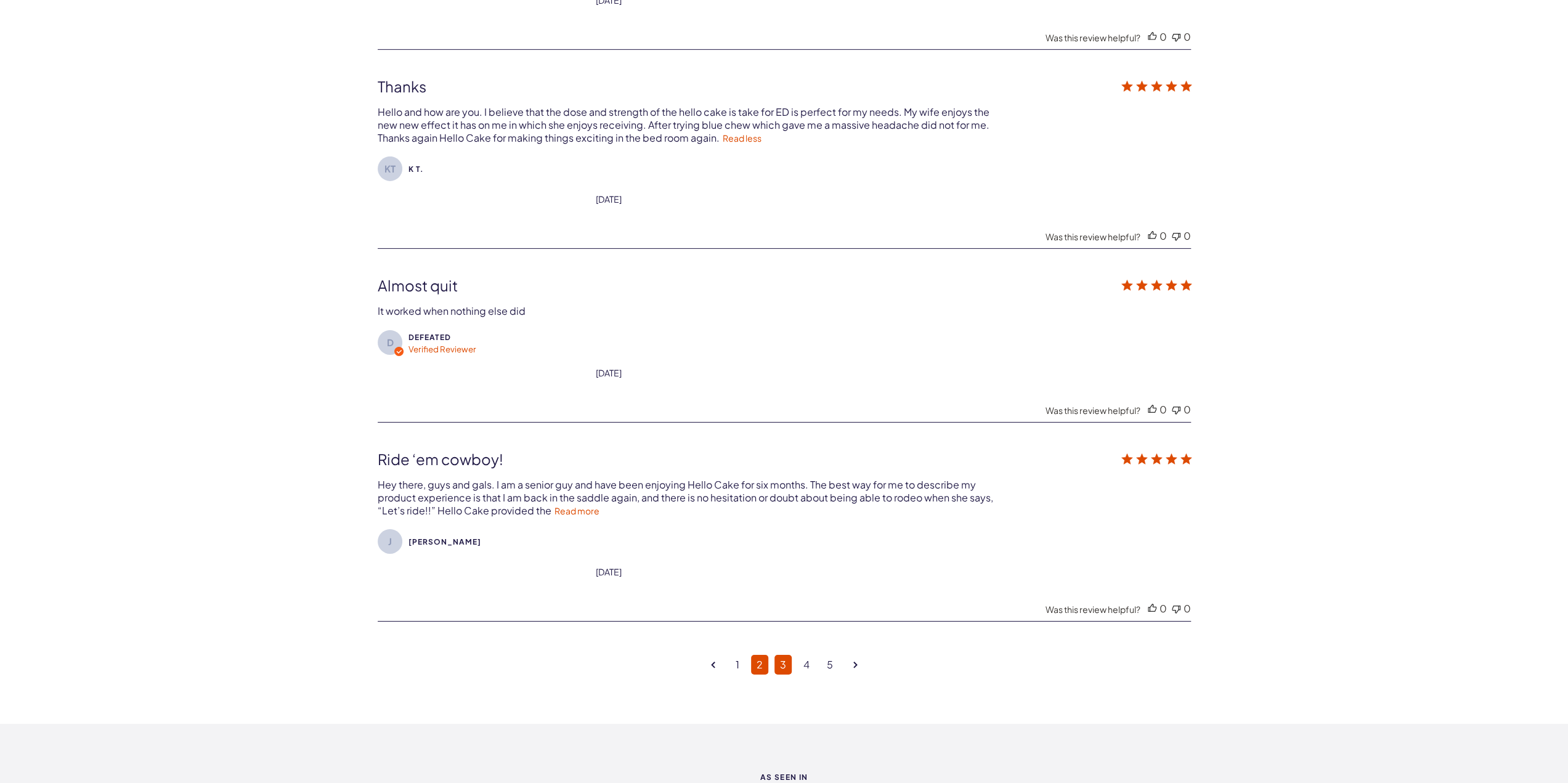
click at [779, 655] on link "3" at bounding box center [783, 665] width 17 height 20
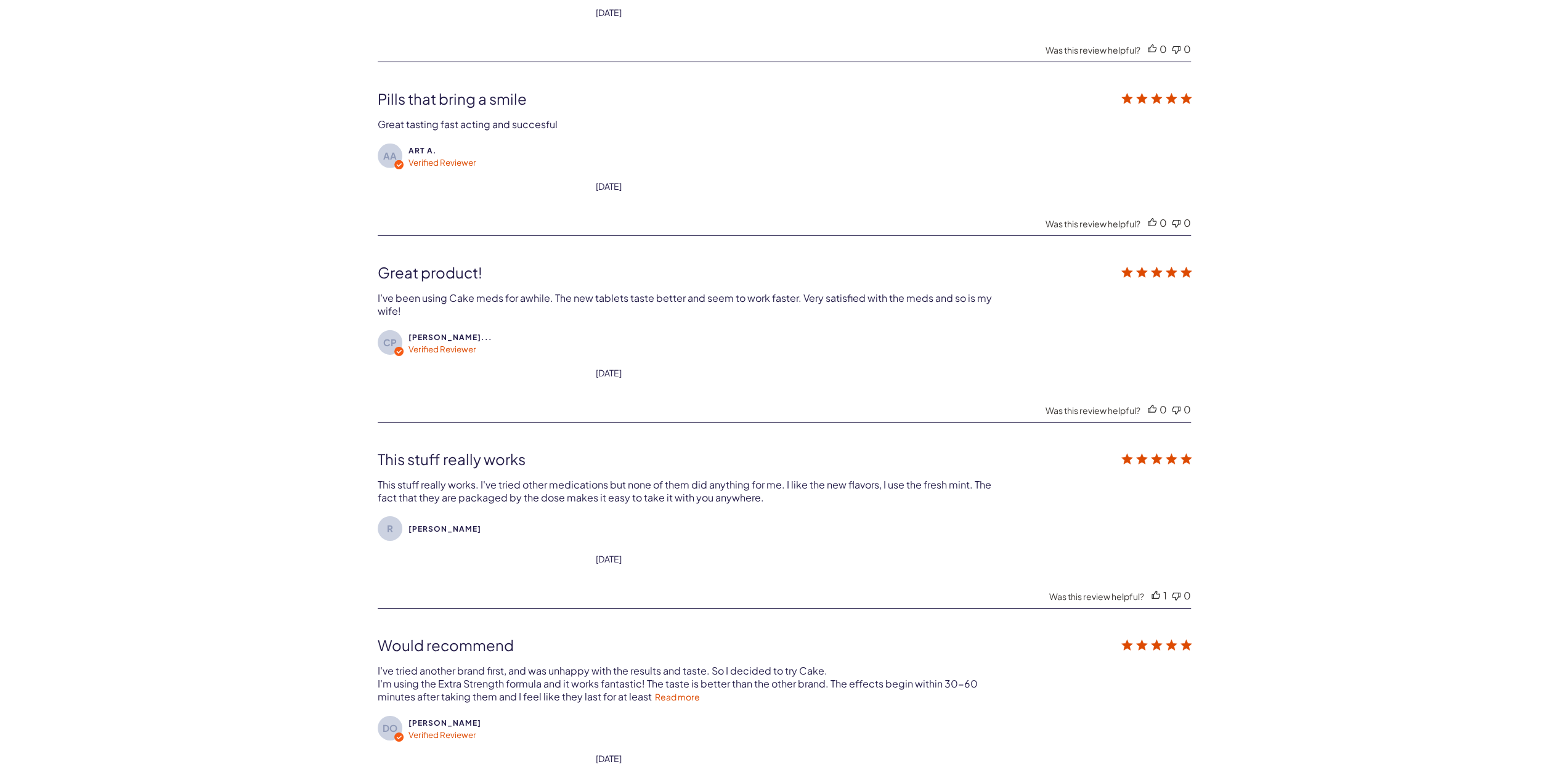
scroll to position [4159, 0]
